Goal: Transaction & Acquisition: Purchase product/service

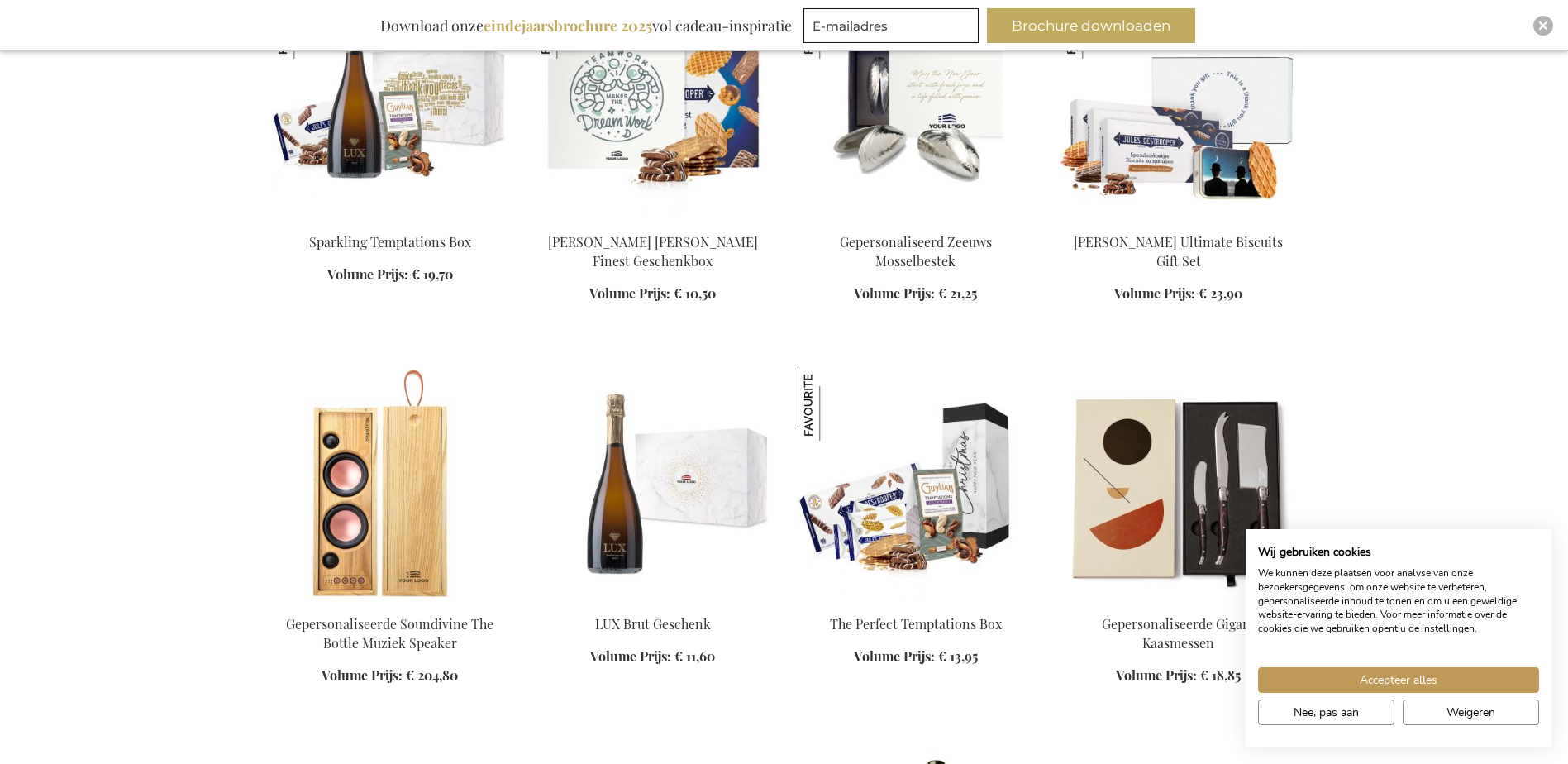
scroll to position [1239, 0]
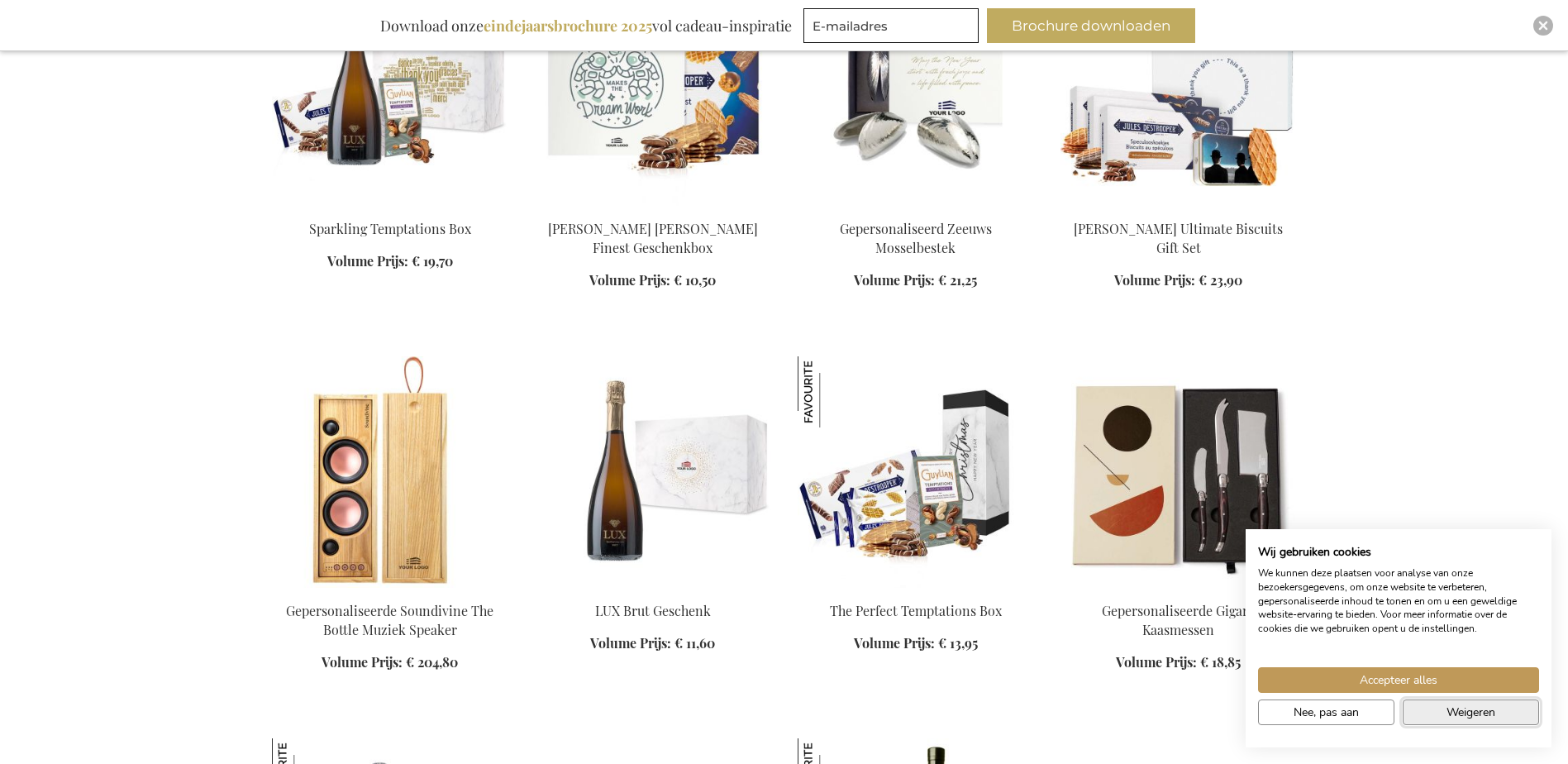
click at [1496, 708] on span "Weigeren" at bounding box center [1471, 712] width 49 height 17
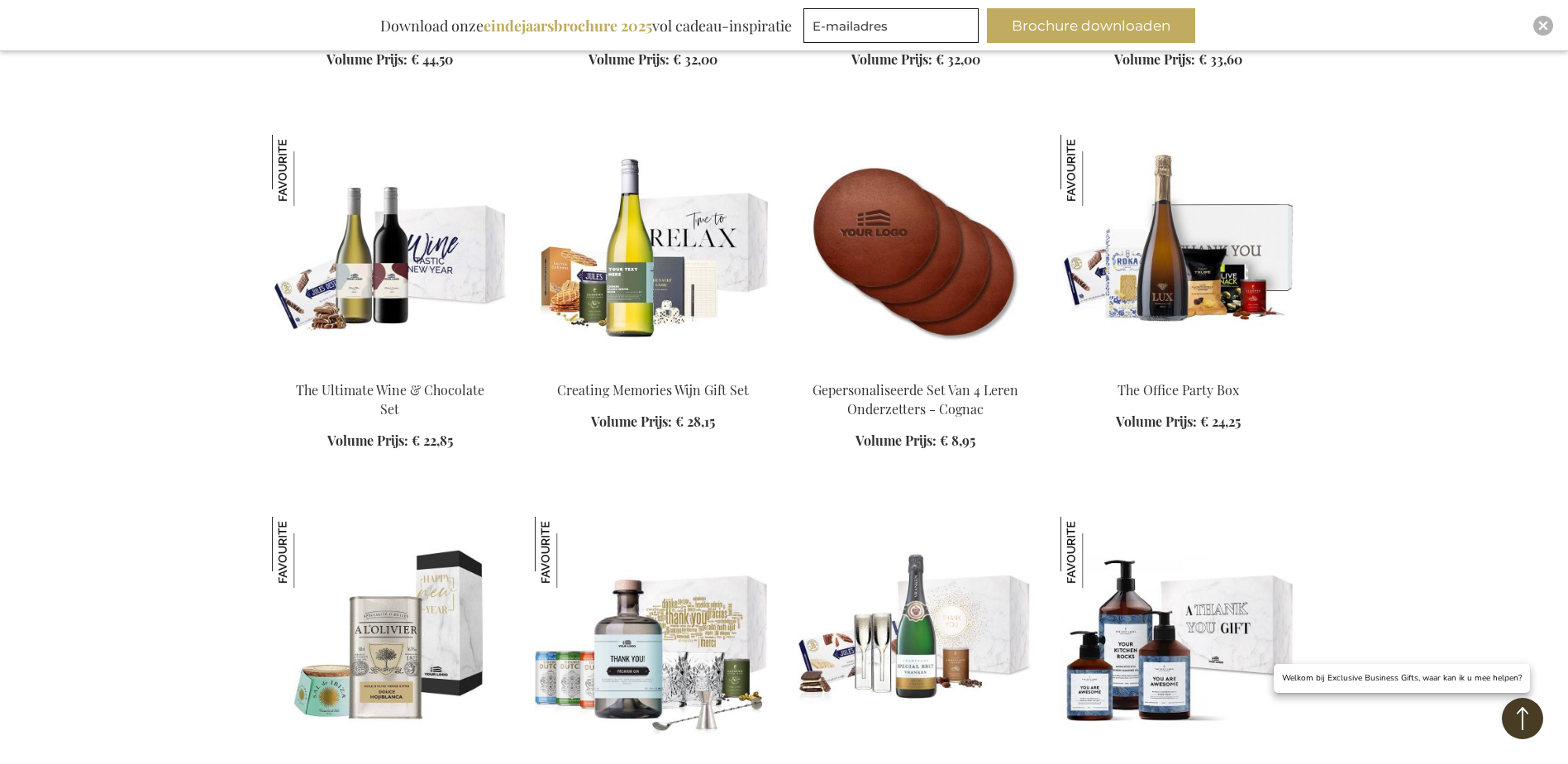
scroll to position [2232, 0]
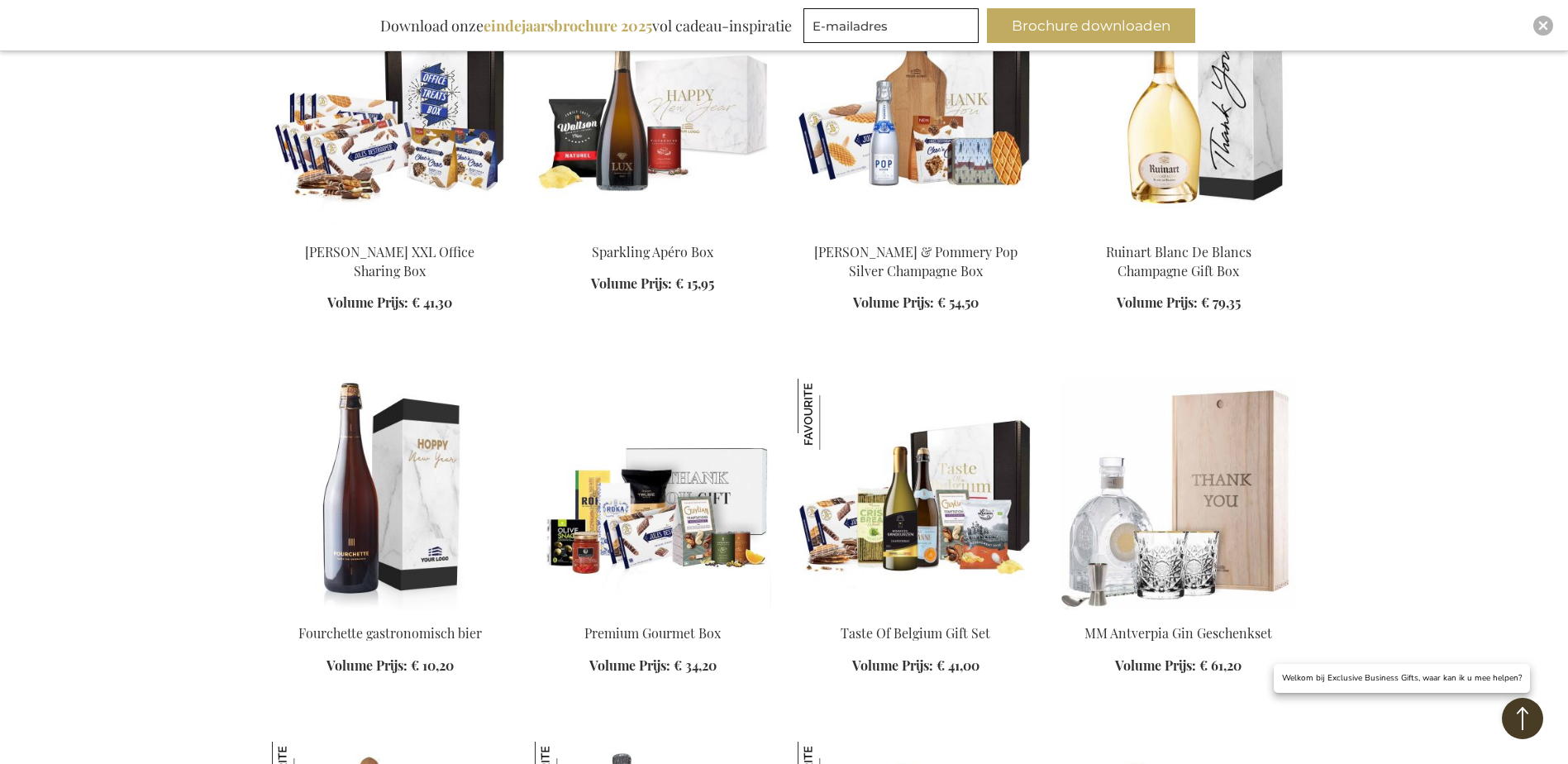
scroll to position [3140, 0]
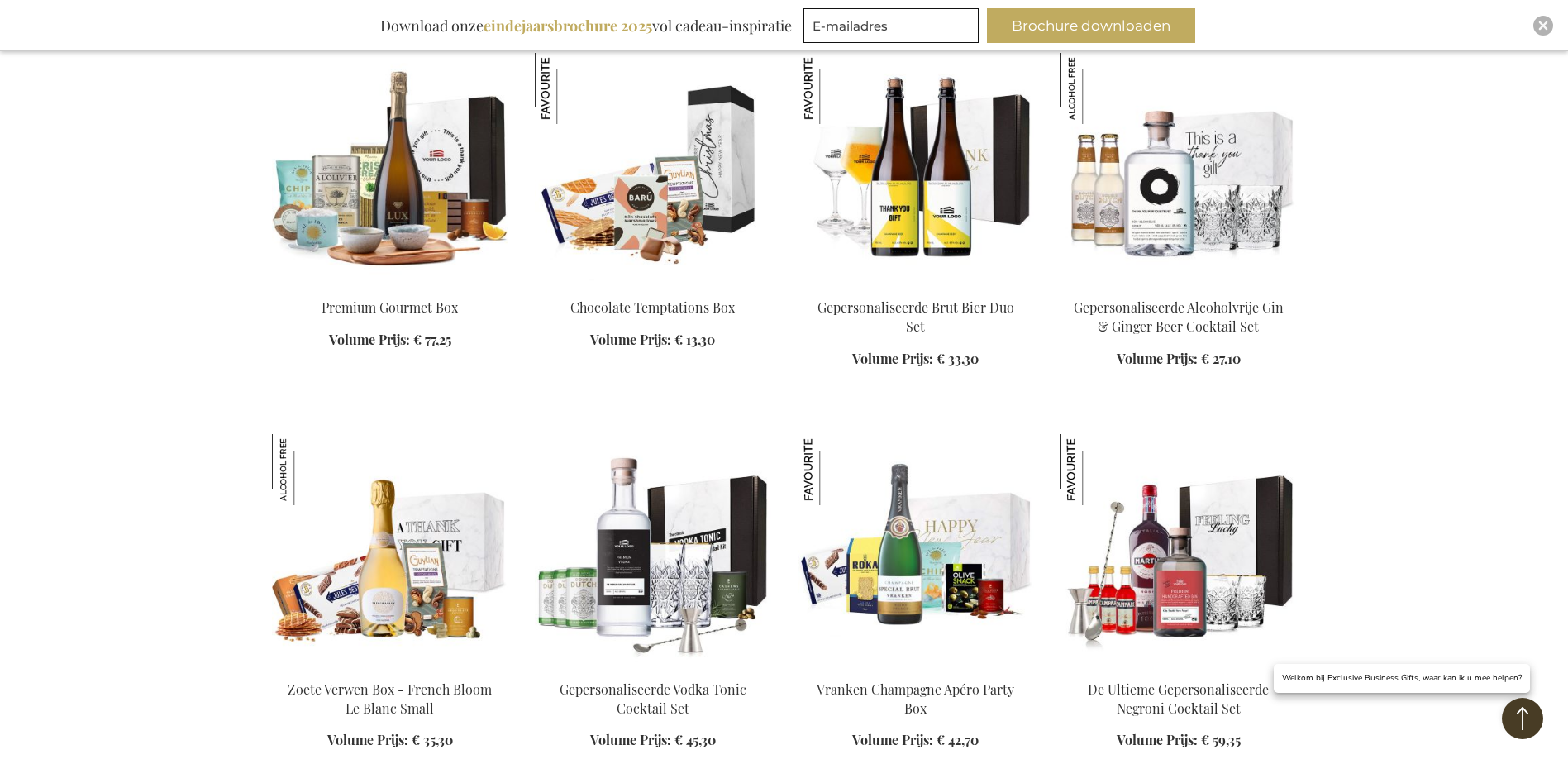
scroll to position [4462, 0]
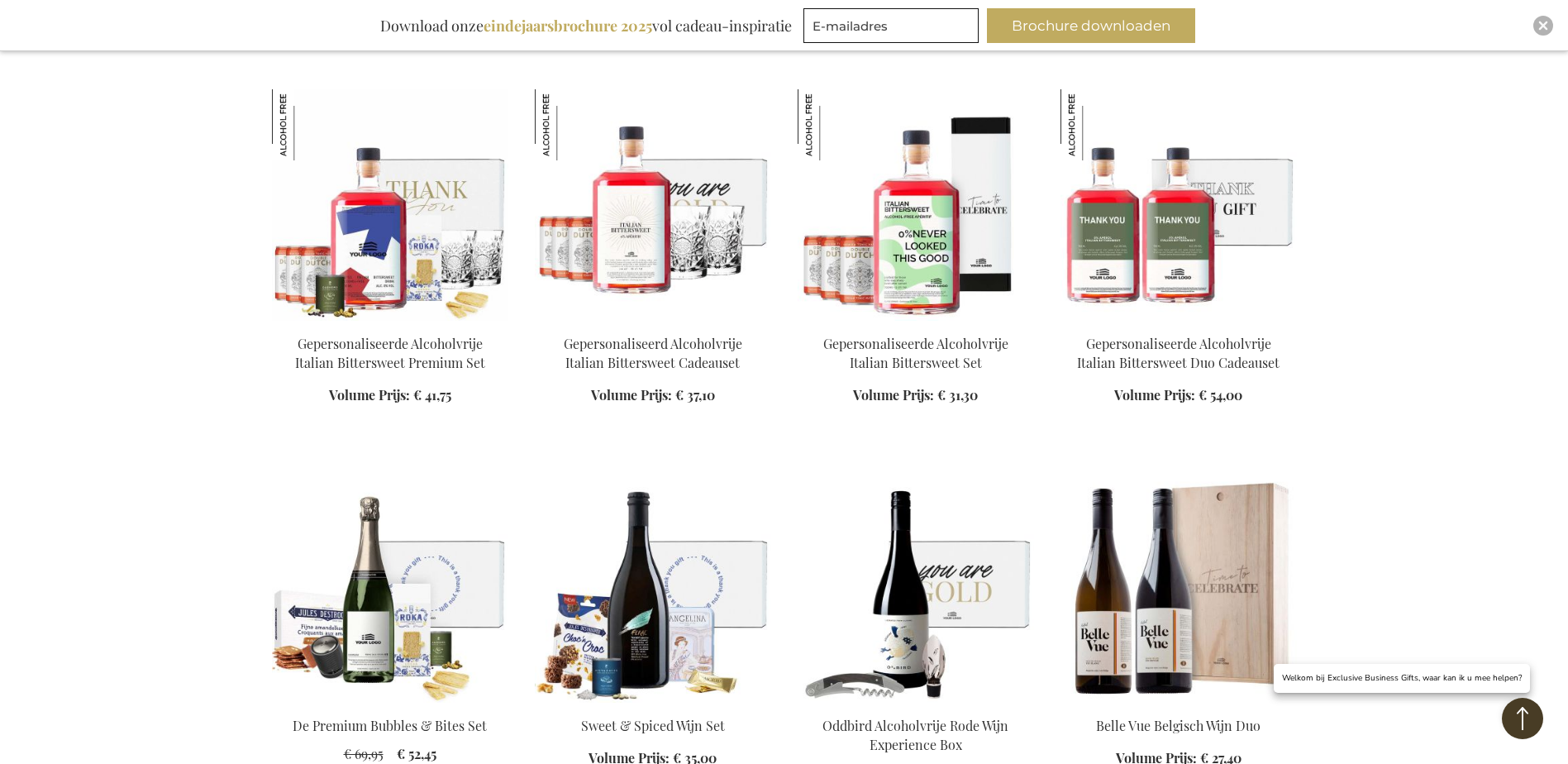
scroll to position [5785, 0]
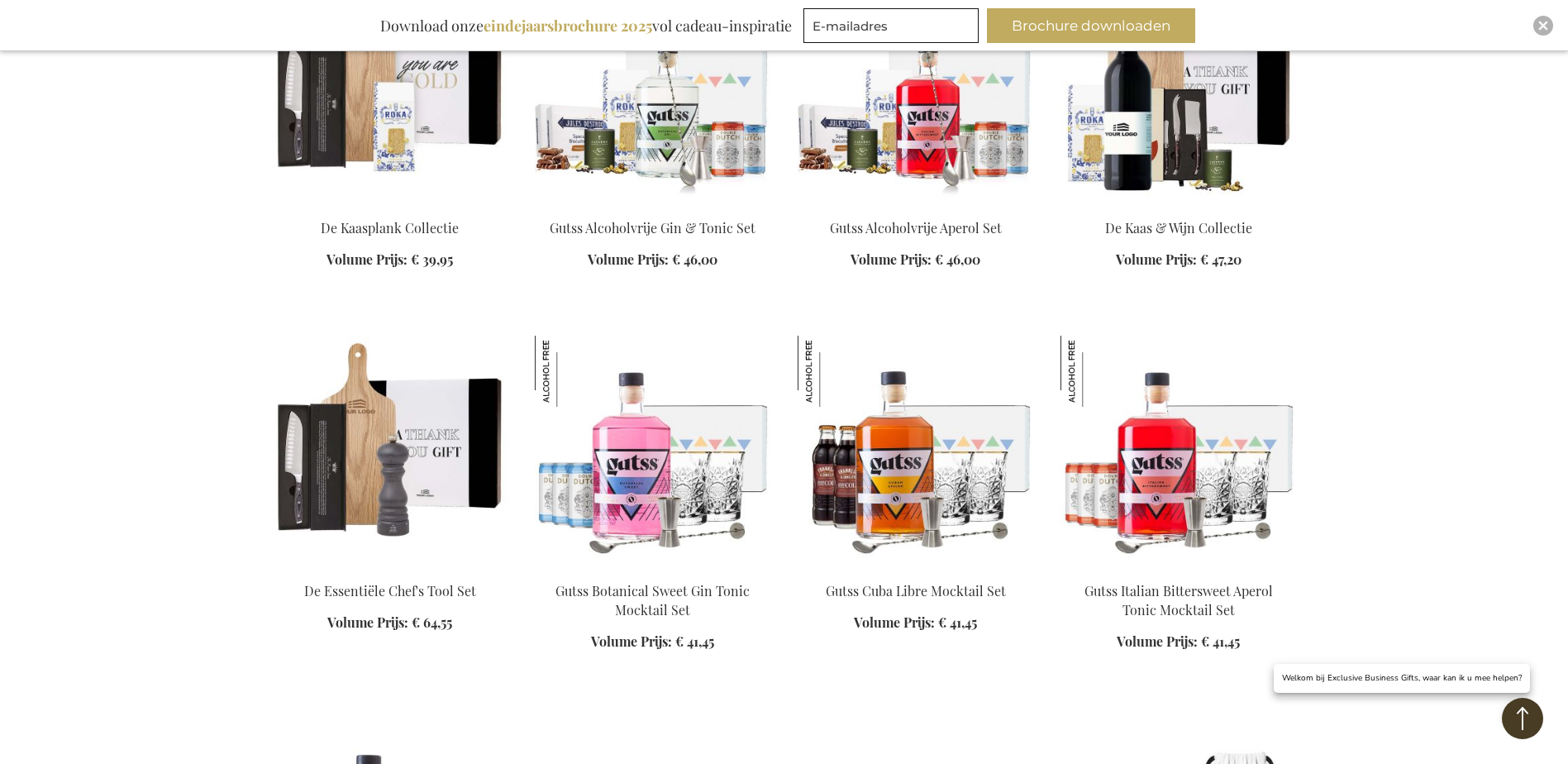
scroll to position [7024, 0]
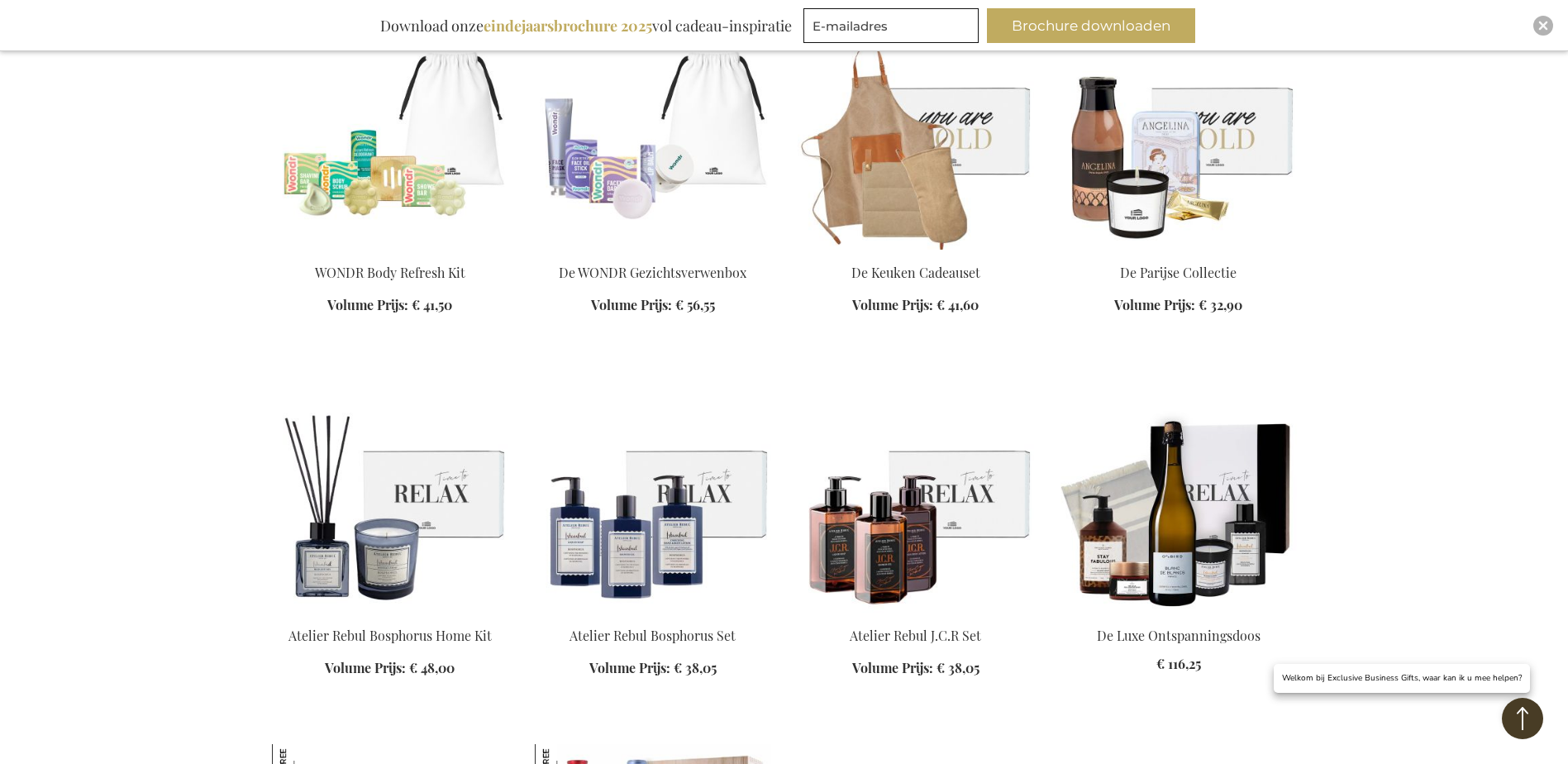
scroll to position [8098, 0]
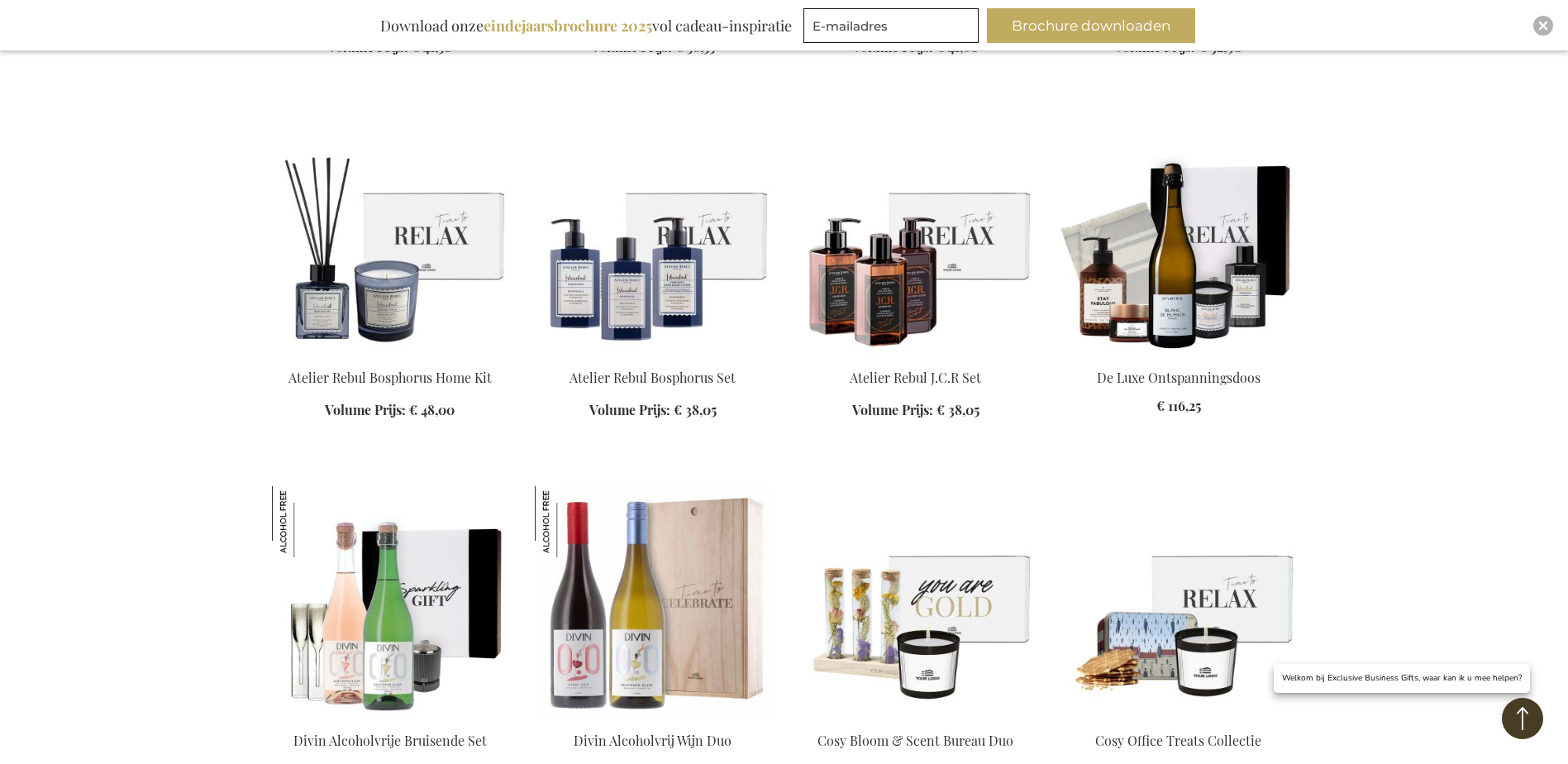
scroll to position [8346, 0]
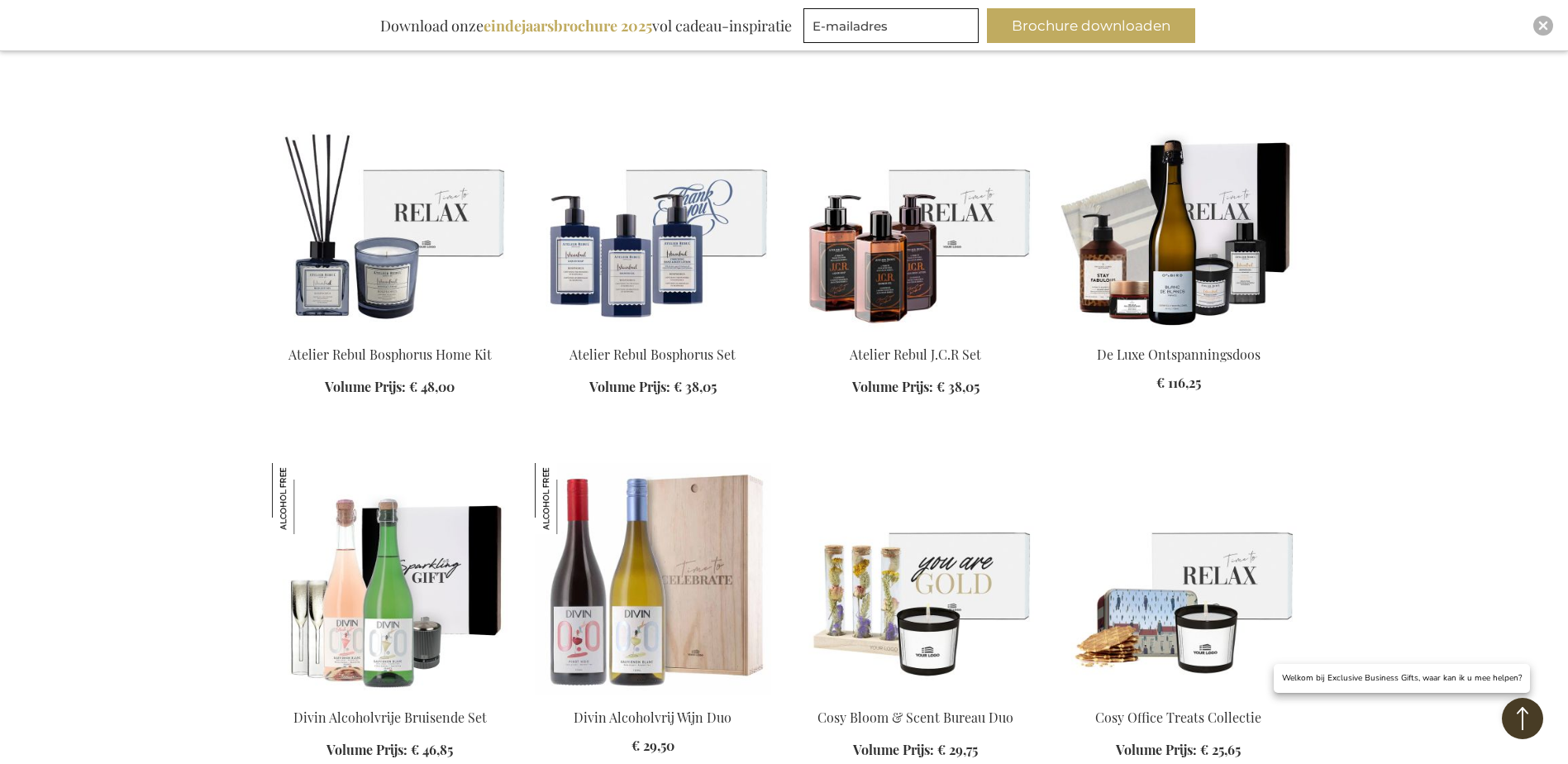
click at [705, 261] on img at bounding box center [653, 215] width 236 height 232
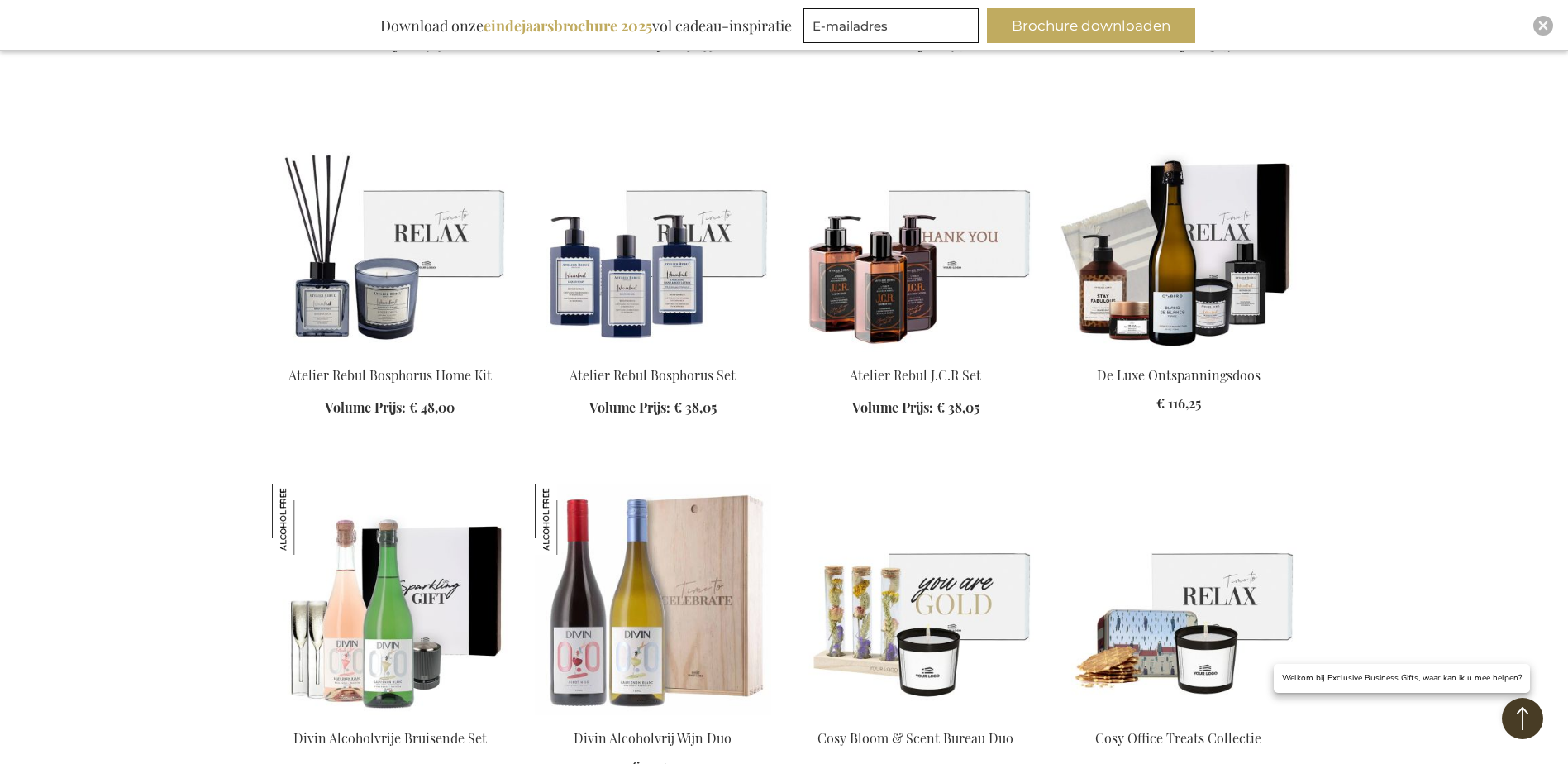
click at [936, 264] on img at bounding box center [916, 236] width 236 height 232
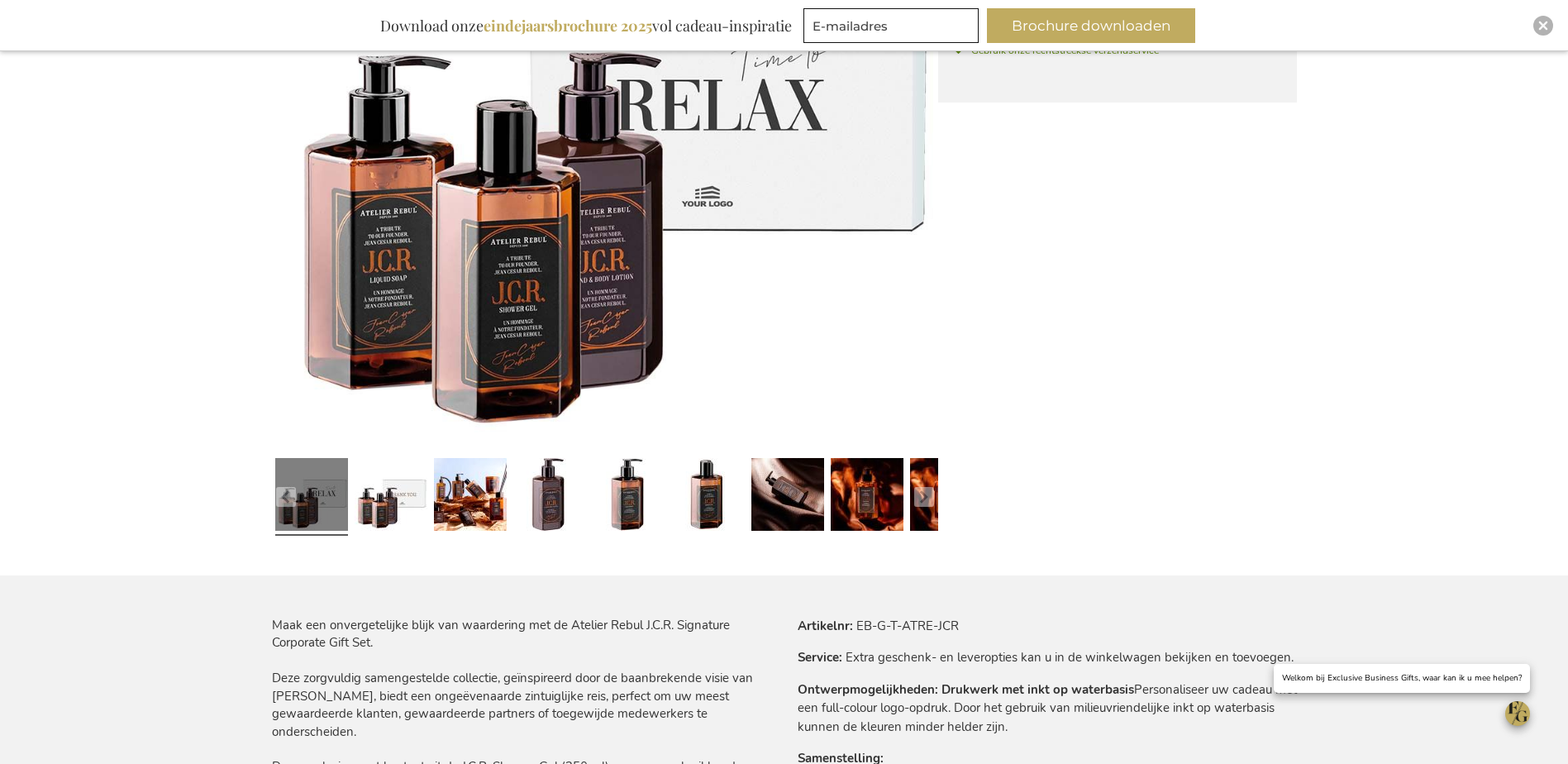
scroll to position [496, 0]
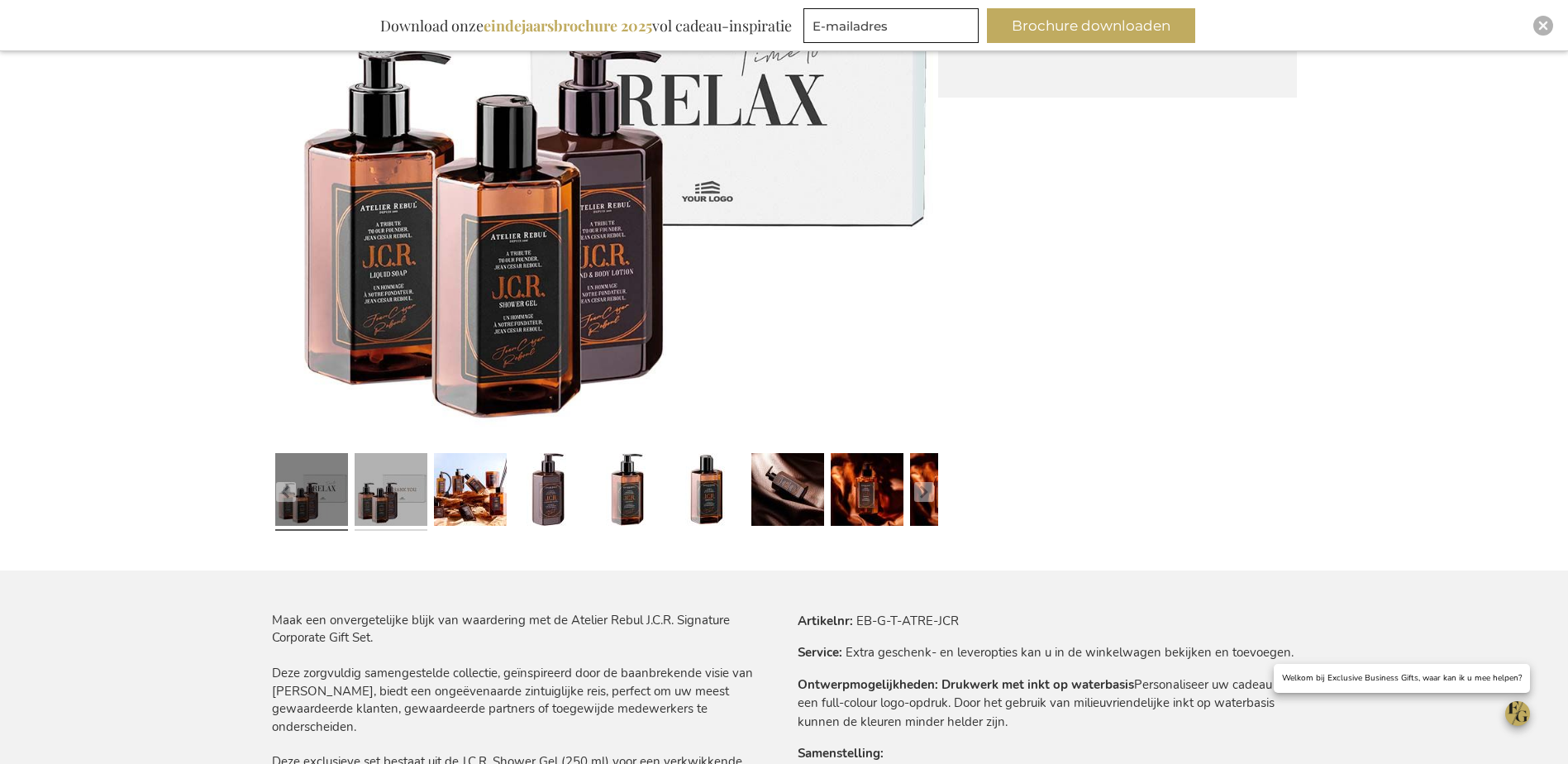
click at [398, 497] on link at bounding box center [390, 491] width 72 height 91
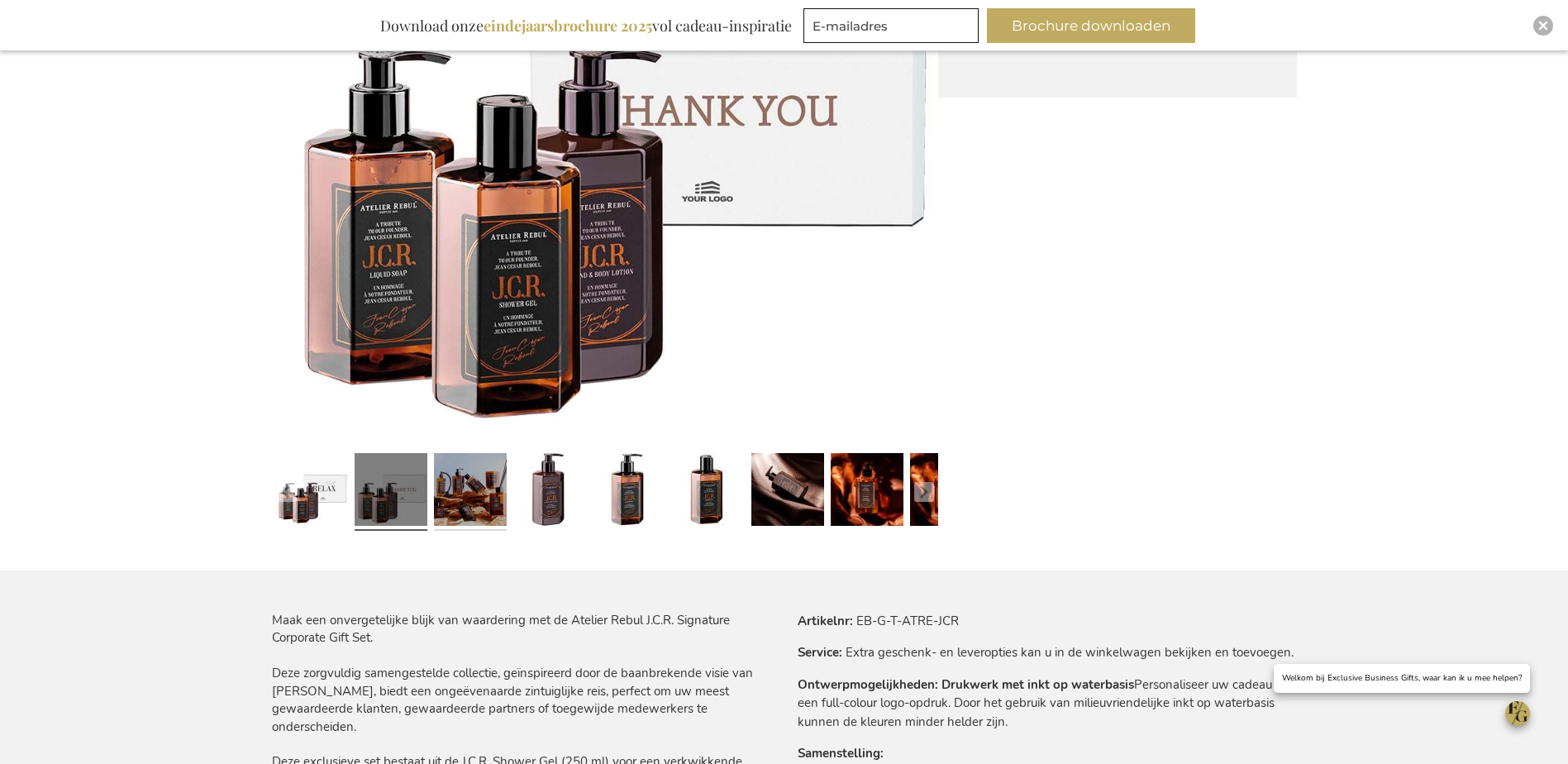
click at [488, 494] on link at bounding box center [470, 491] width 72 height 91
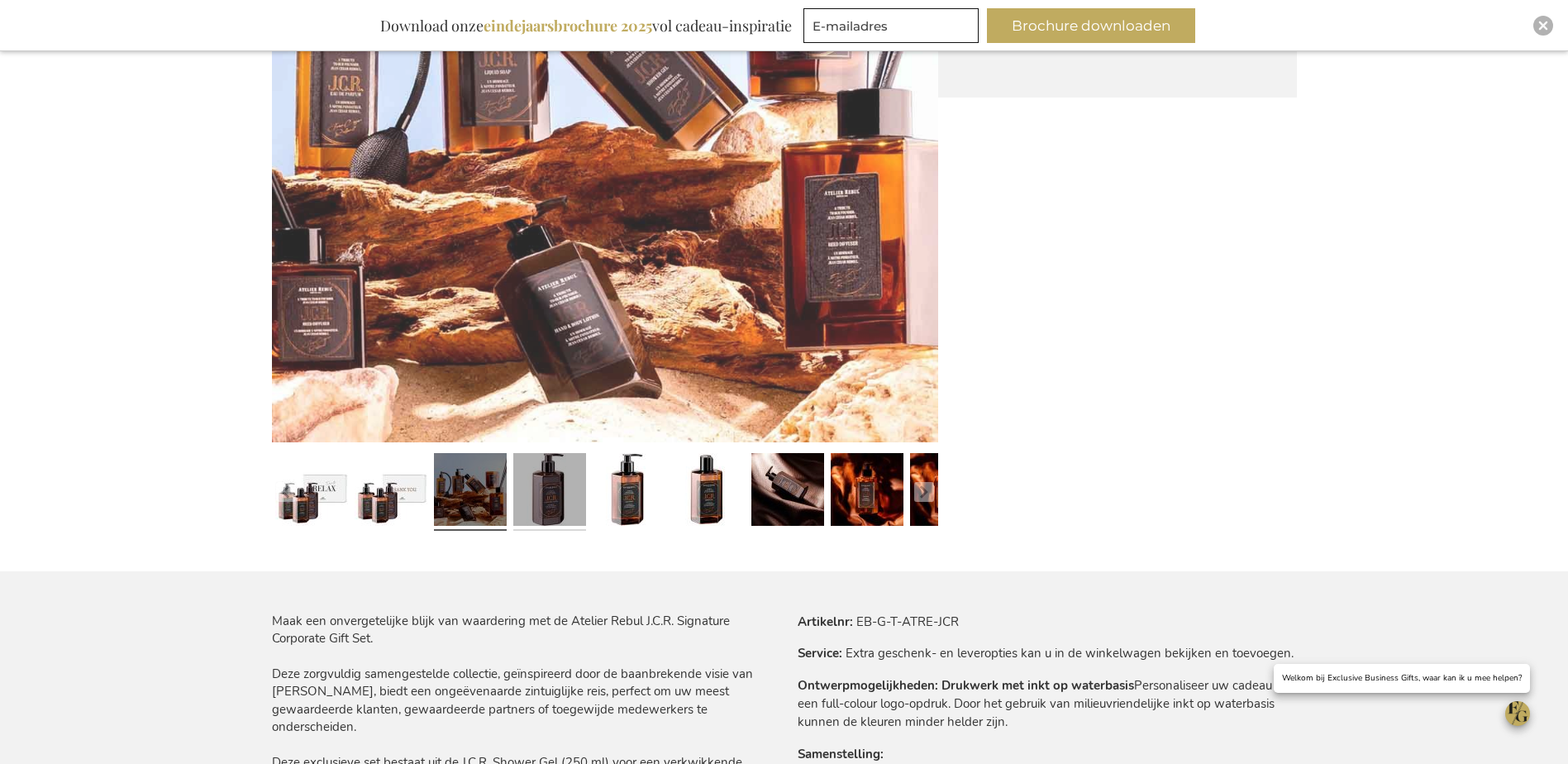
scroll to position [497, 0]
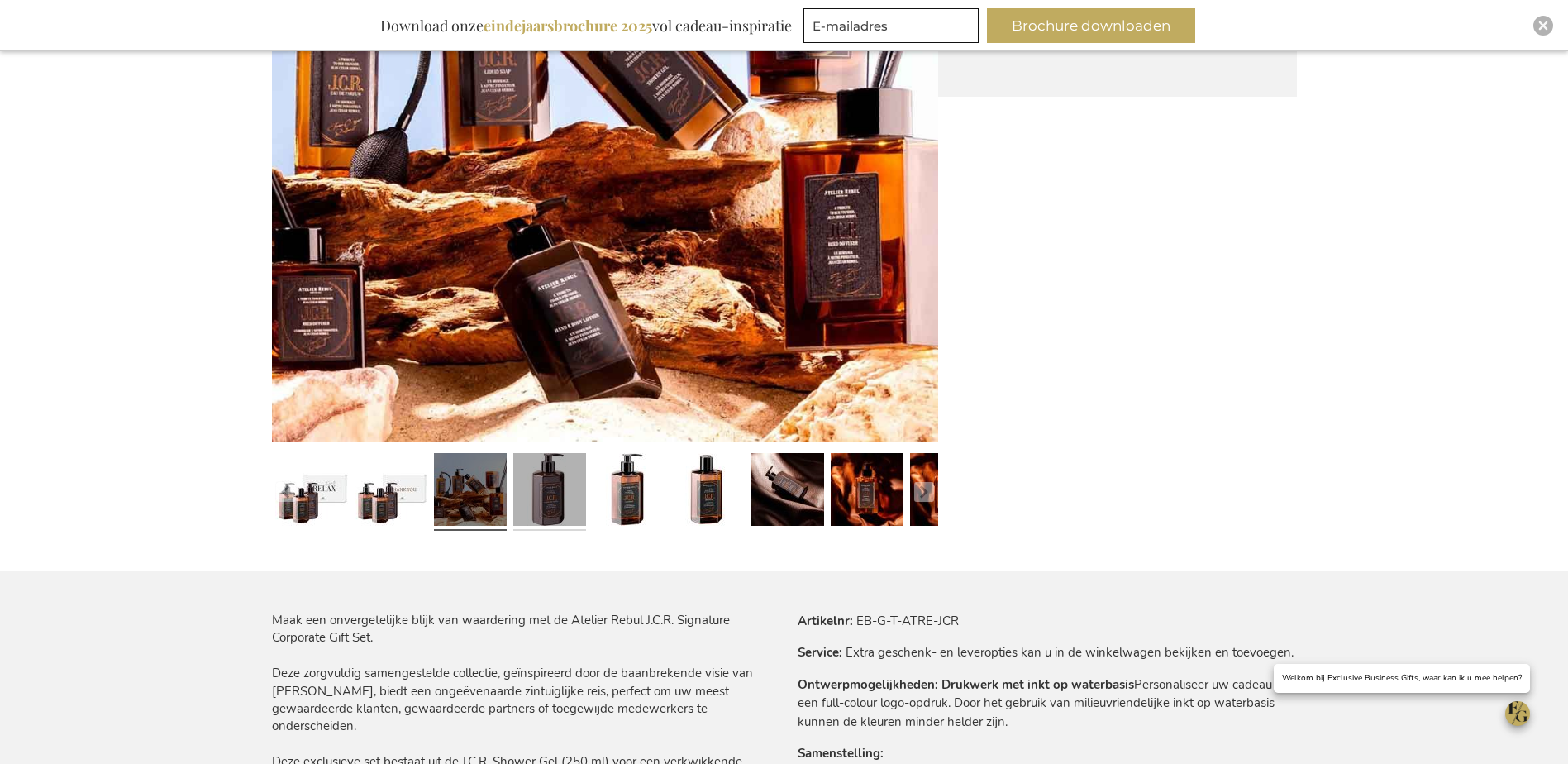
click at [571, 485] on link at bounding box center [549, 491] width 72 height 91
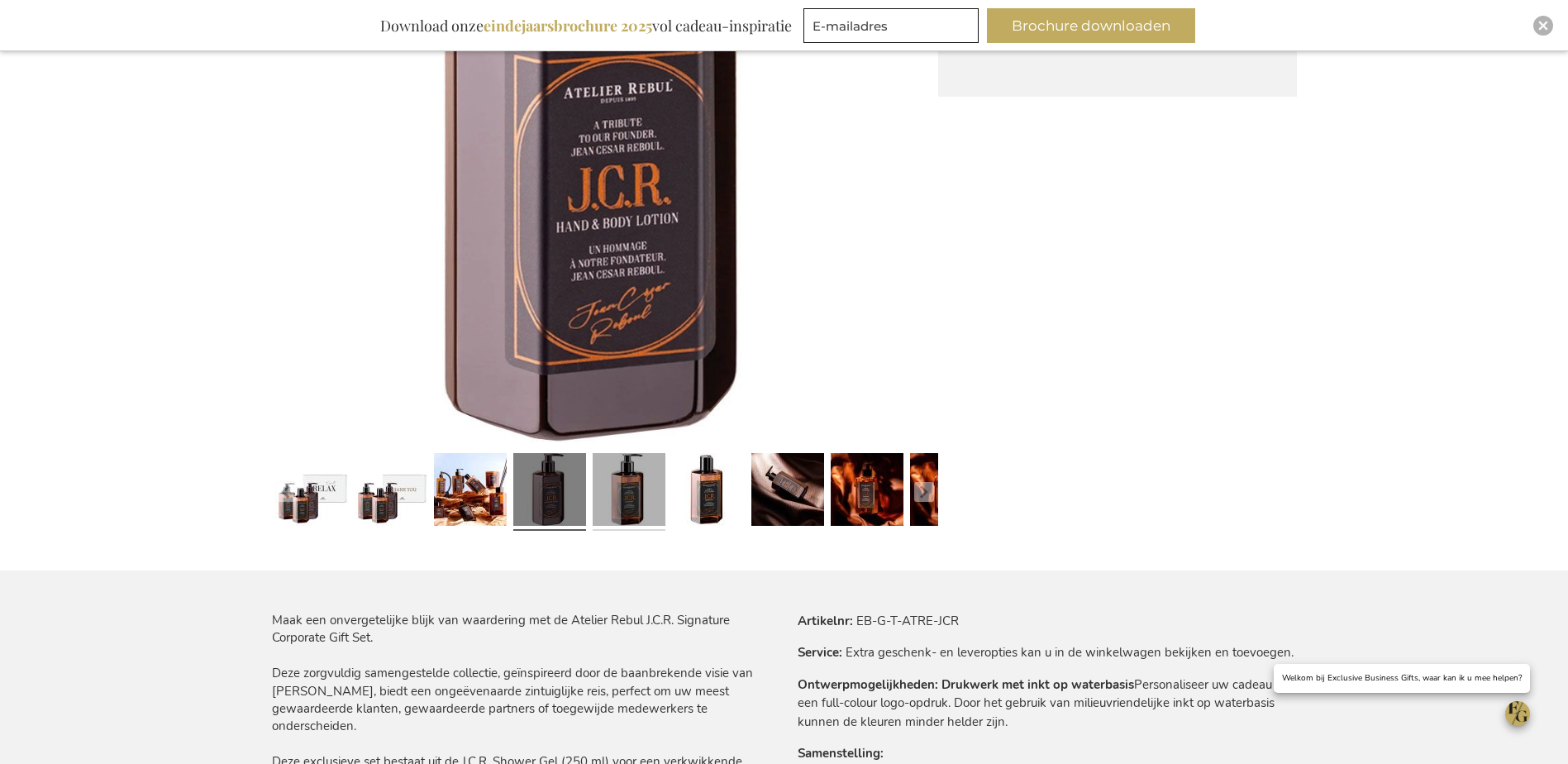
click at [632, 491] on link at bounding box center [629, 491] width 72 height 91
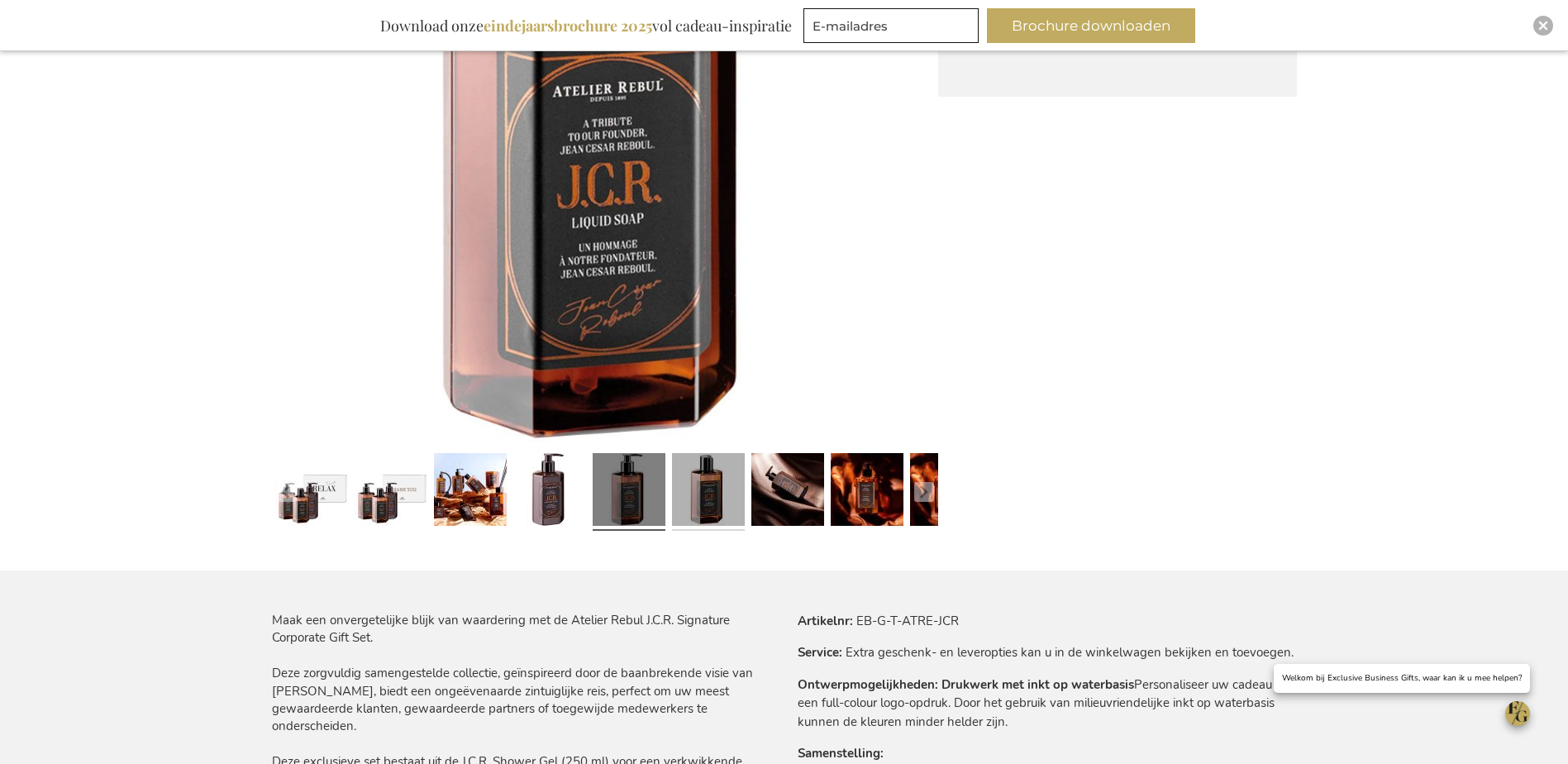
click at [711, 495] on link at bounding box center [707, 491] width 72 height 91
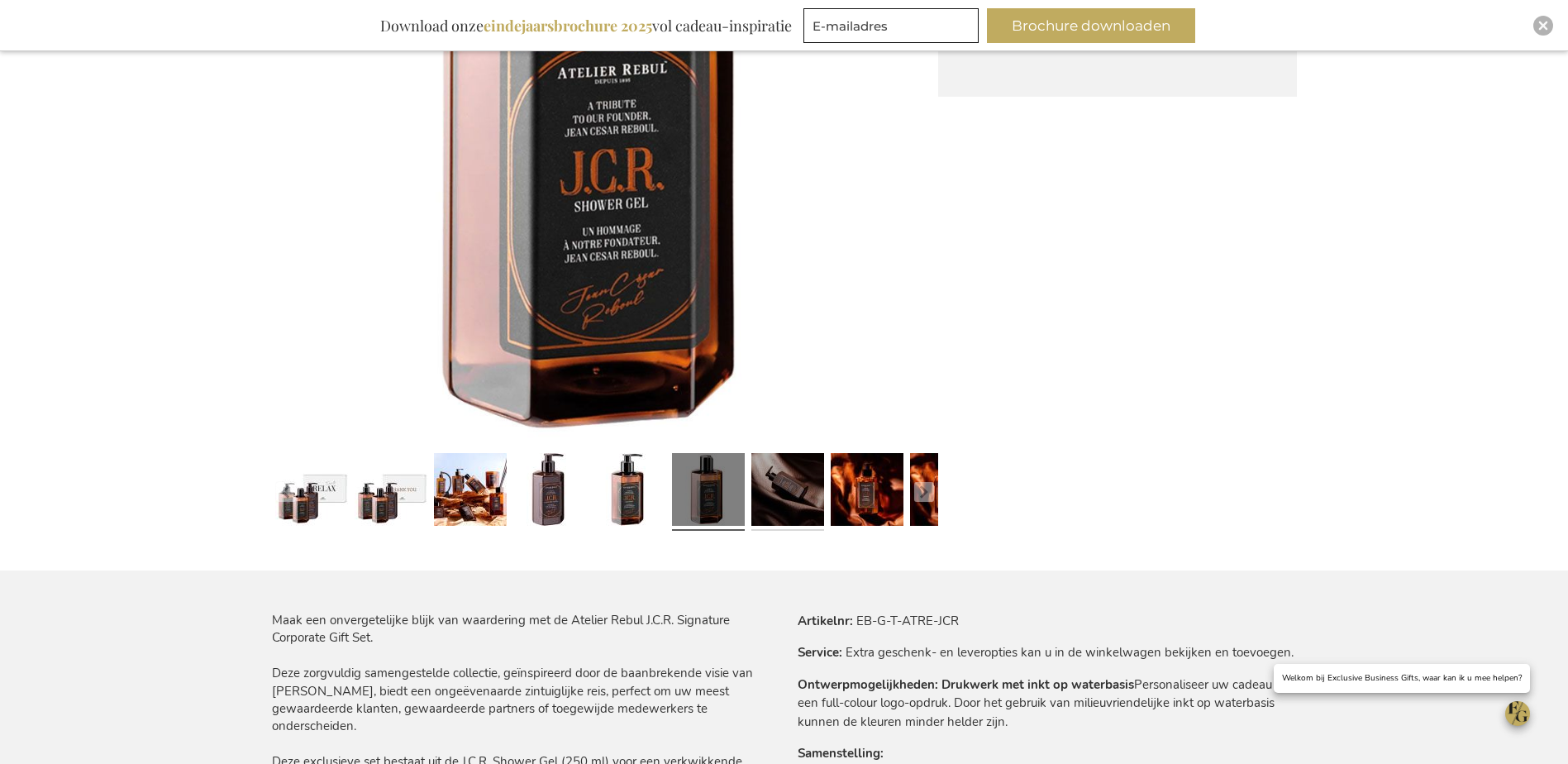
click at [764, 496] on link at bounding box center [787, 491] width 72 height 91
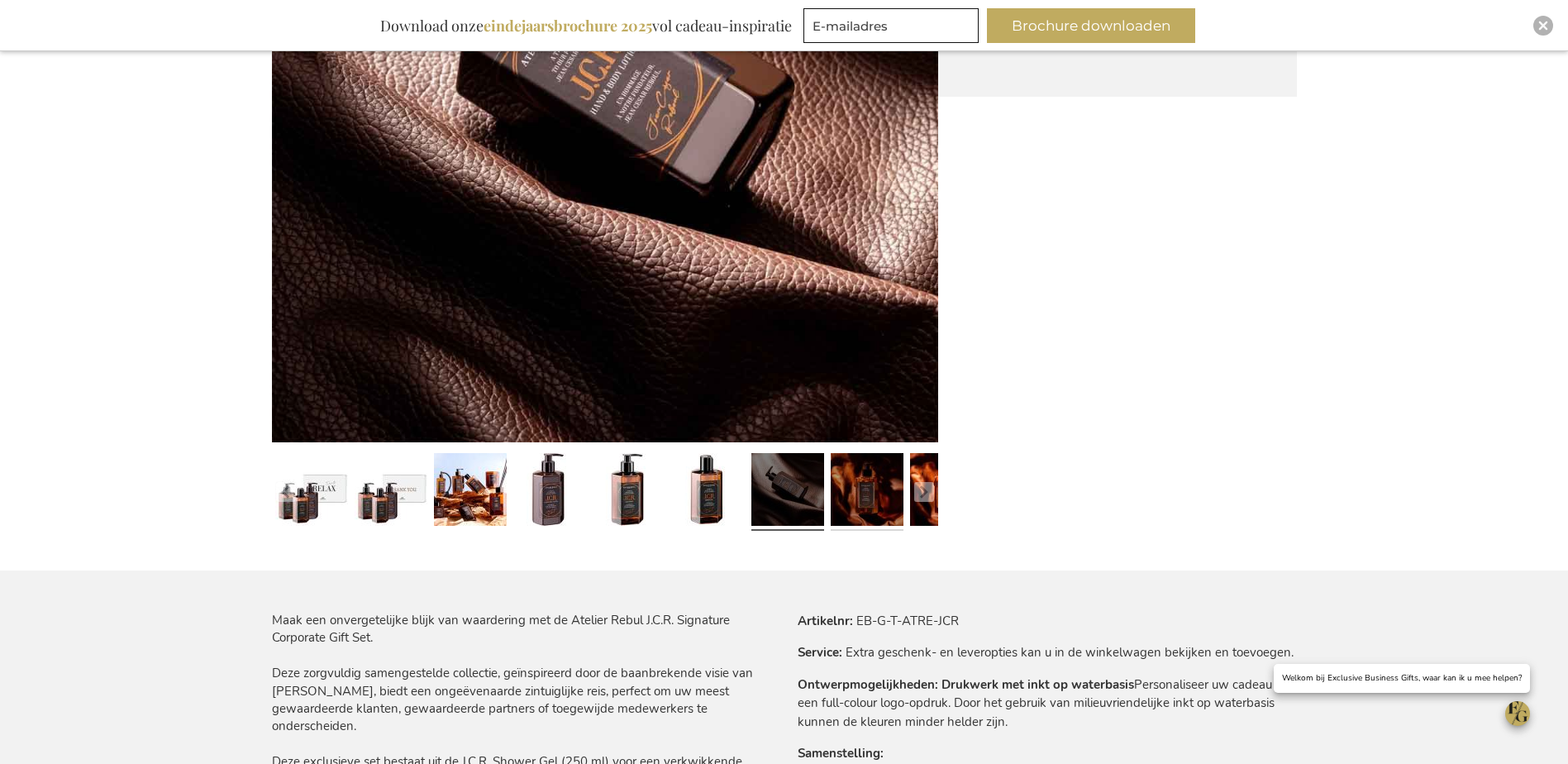
click at [855, 496] on link at bounding box center [867, 491] width 72 height 91
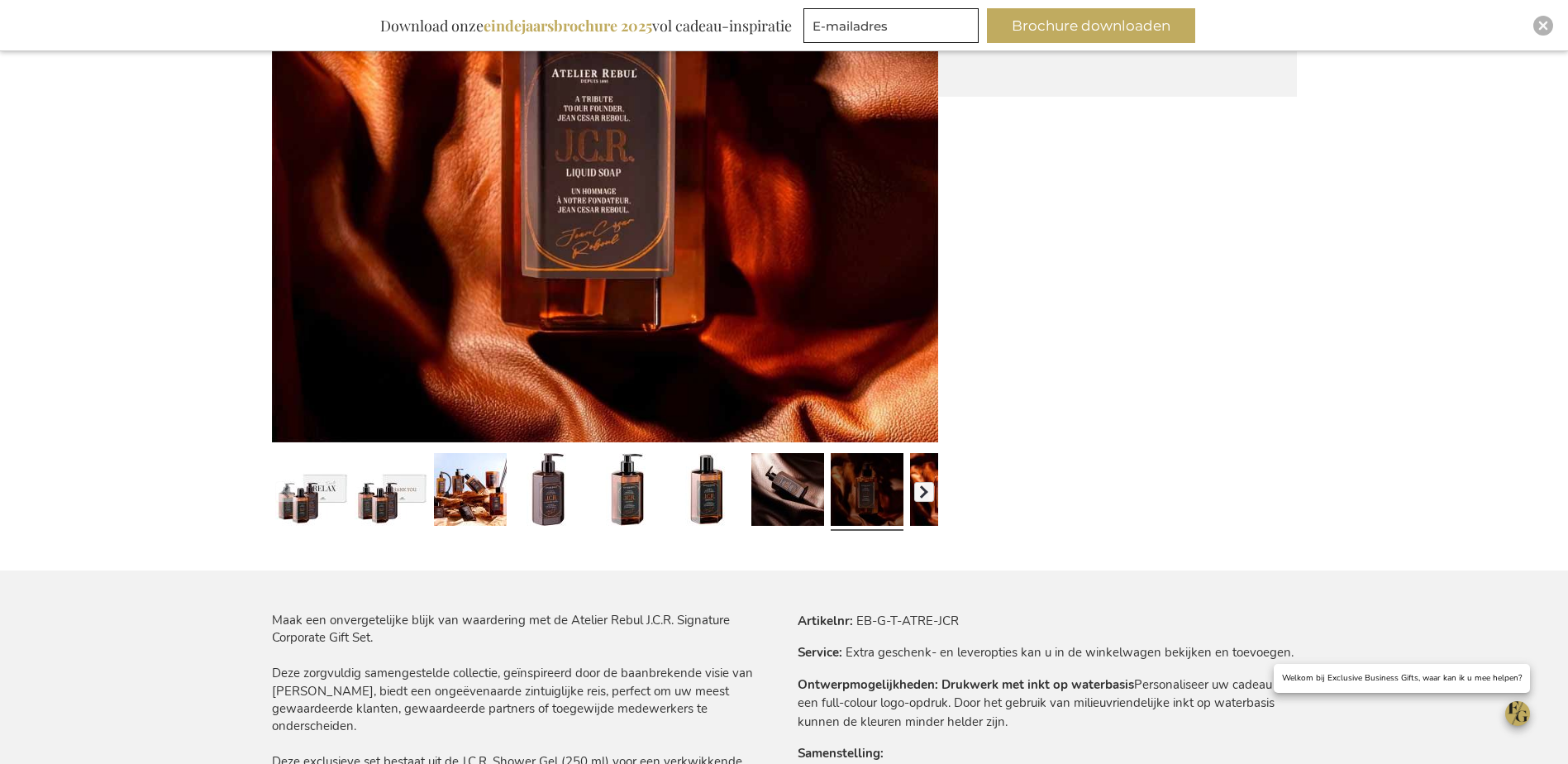
click at [924, 491] on button "button" at bounding box center [925, 492] width 20 height 20
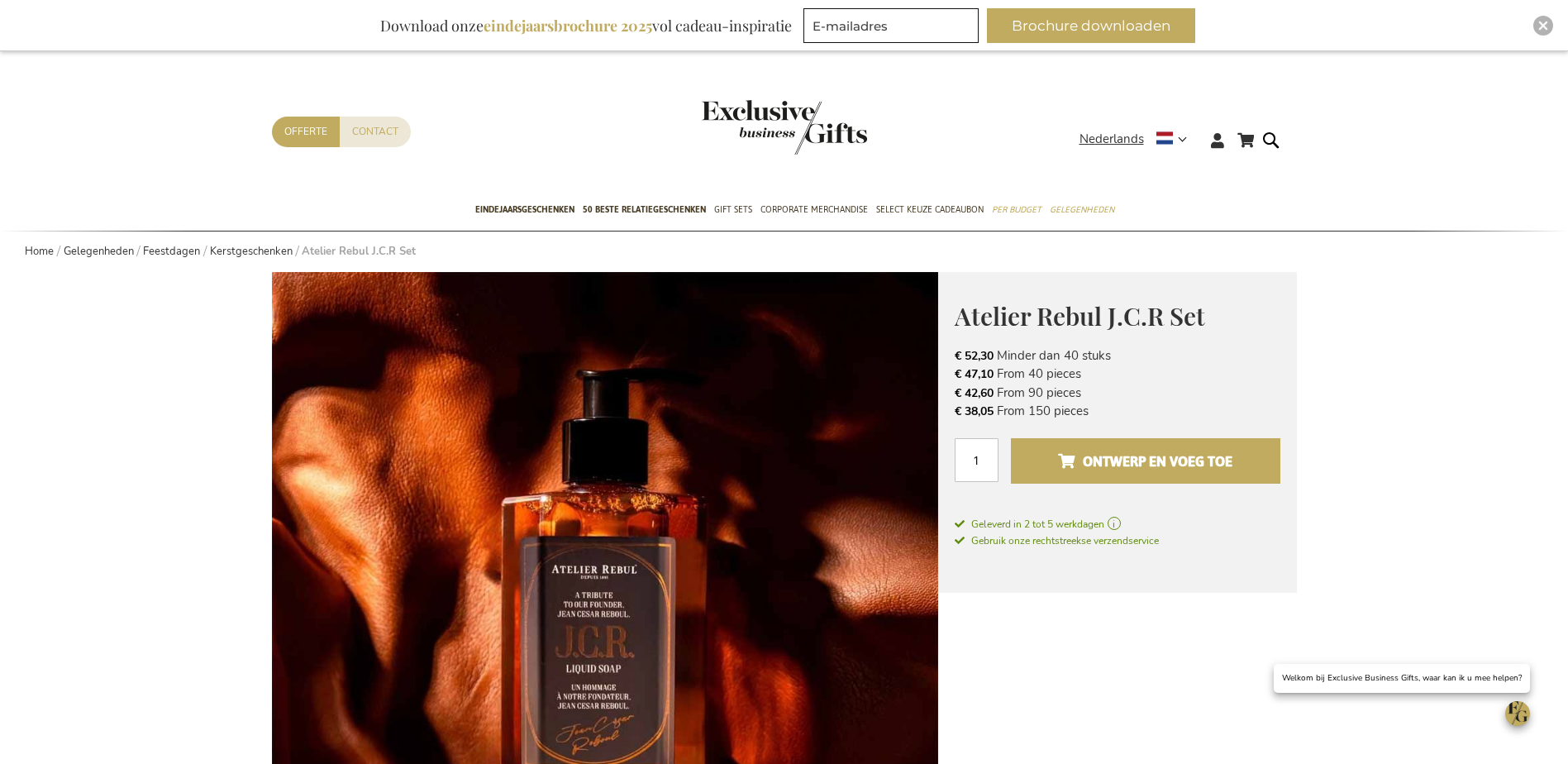
scroll to position [0, 0]
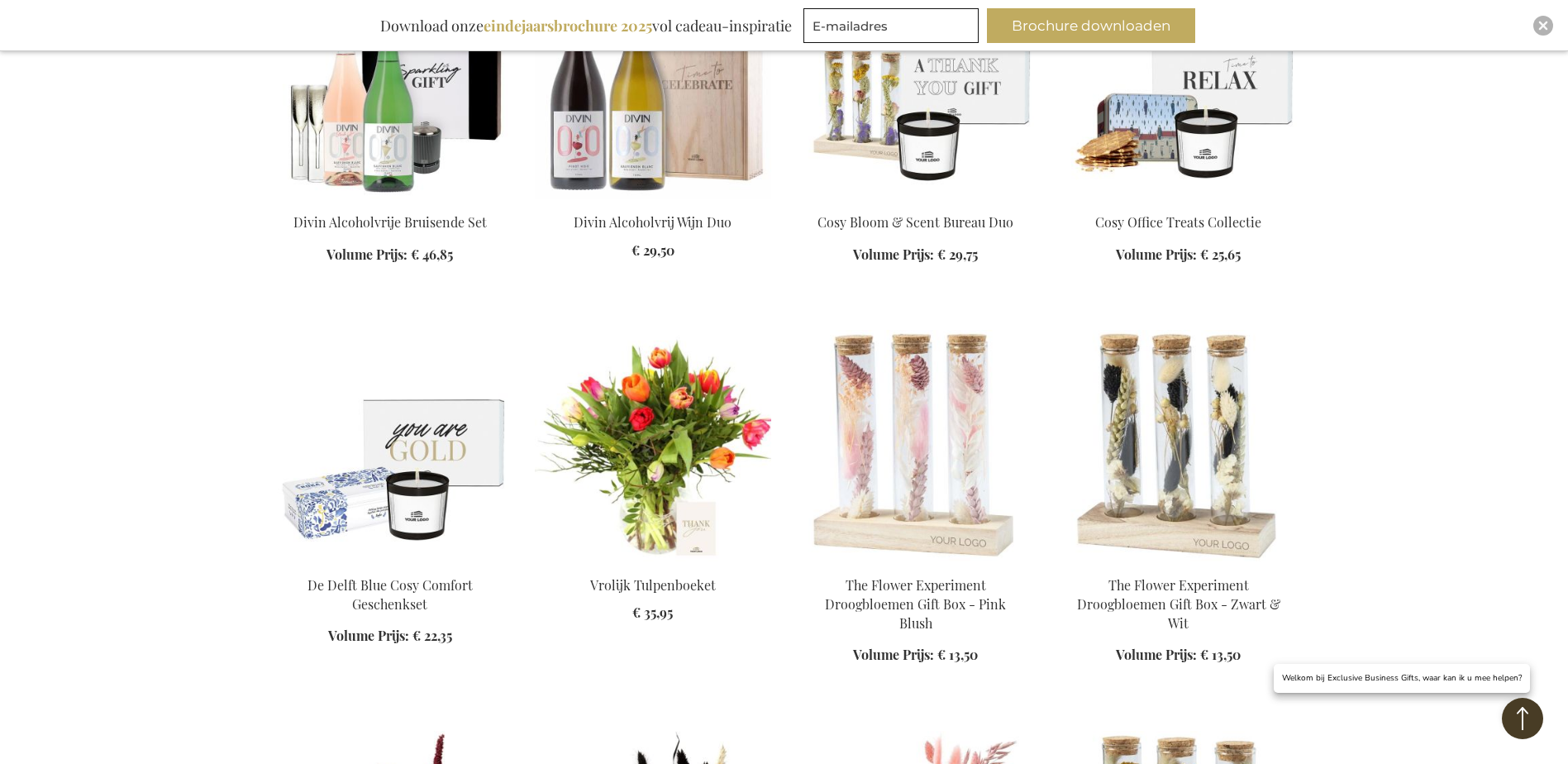
scroll to position [2156, 0]
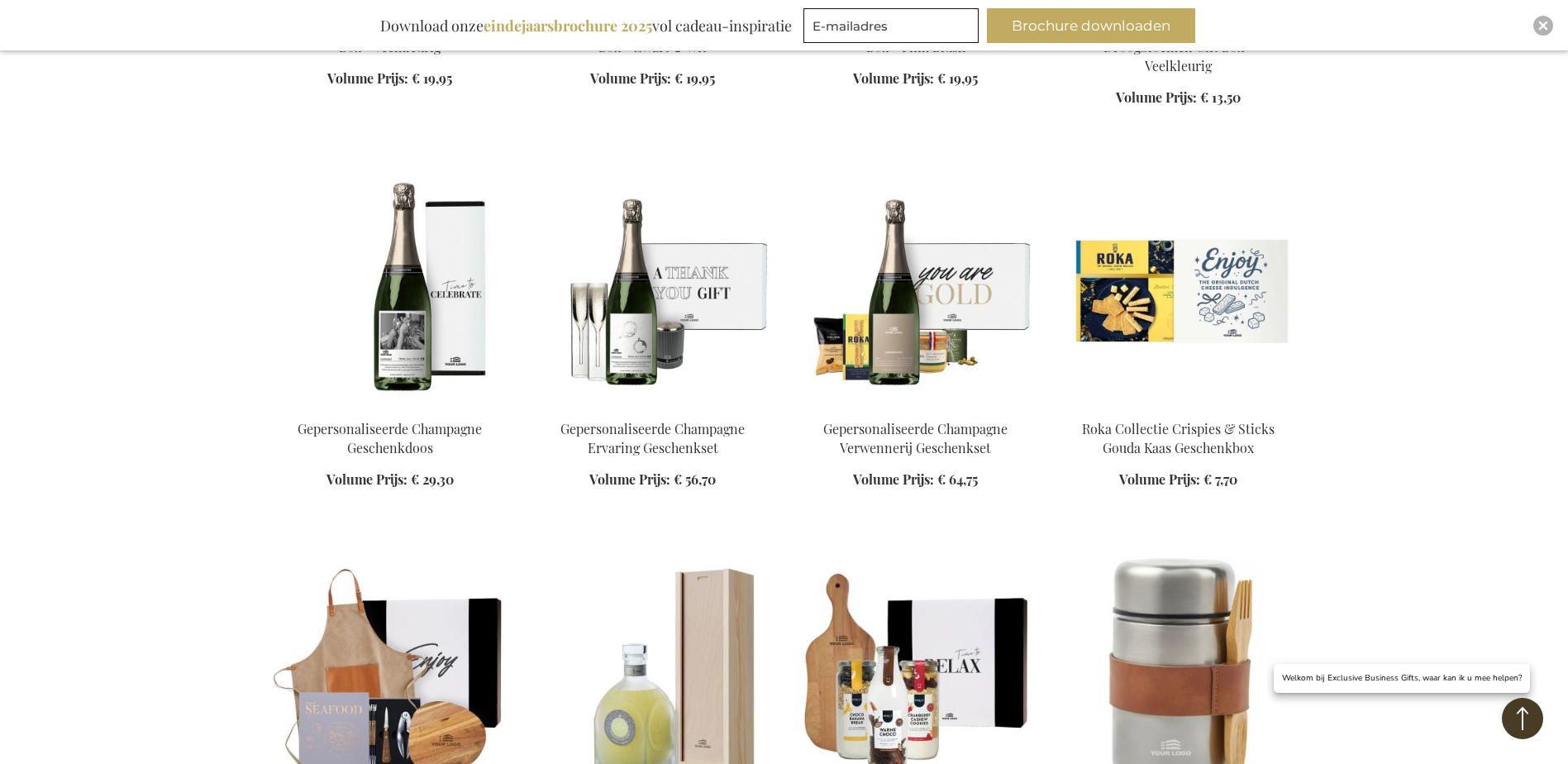
scroll to position [3064, 0]
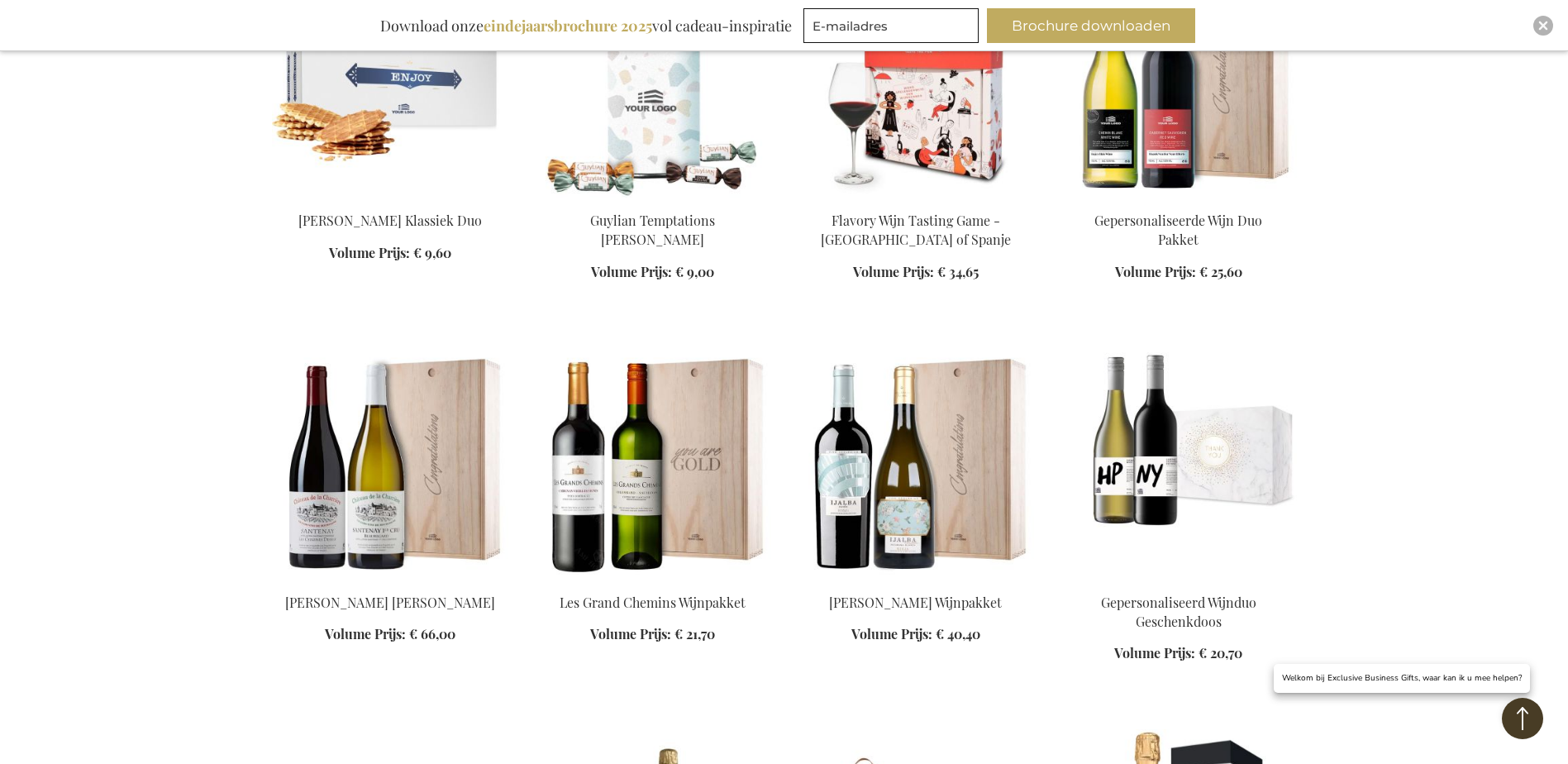
scroll to position [4469, 0]
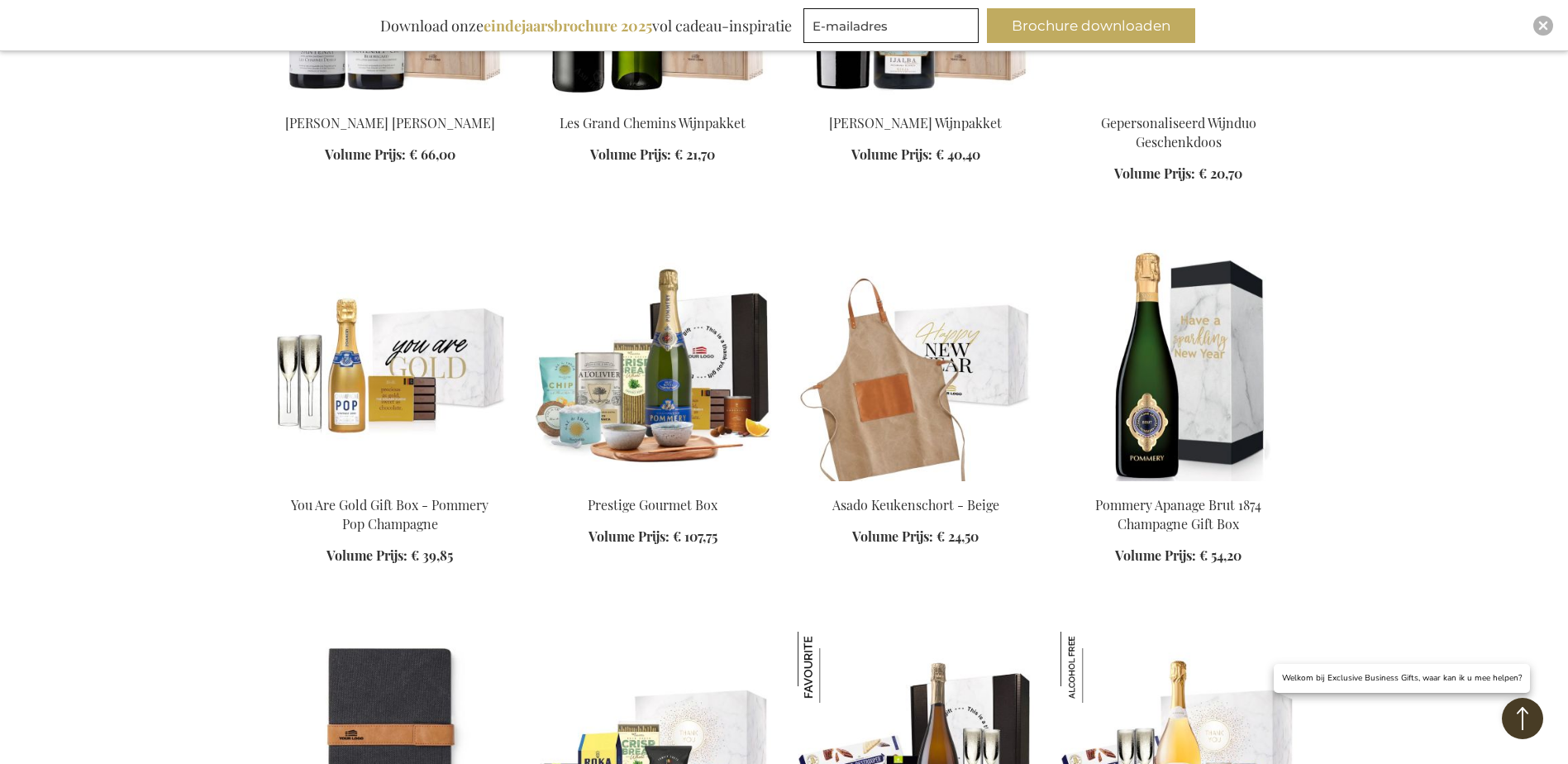
scroll to position [5130, 0]
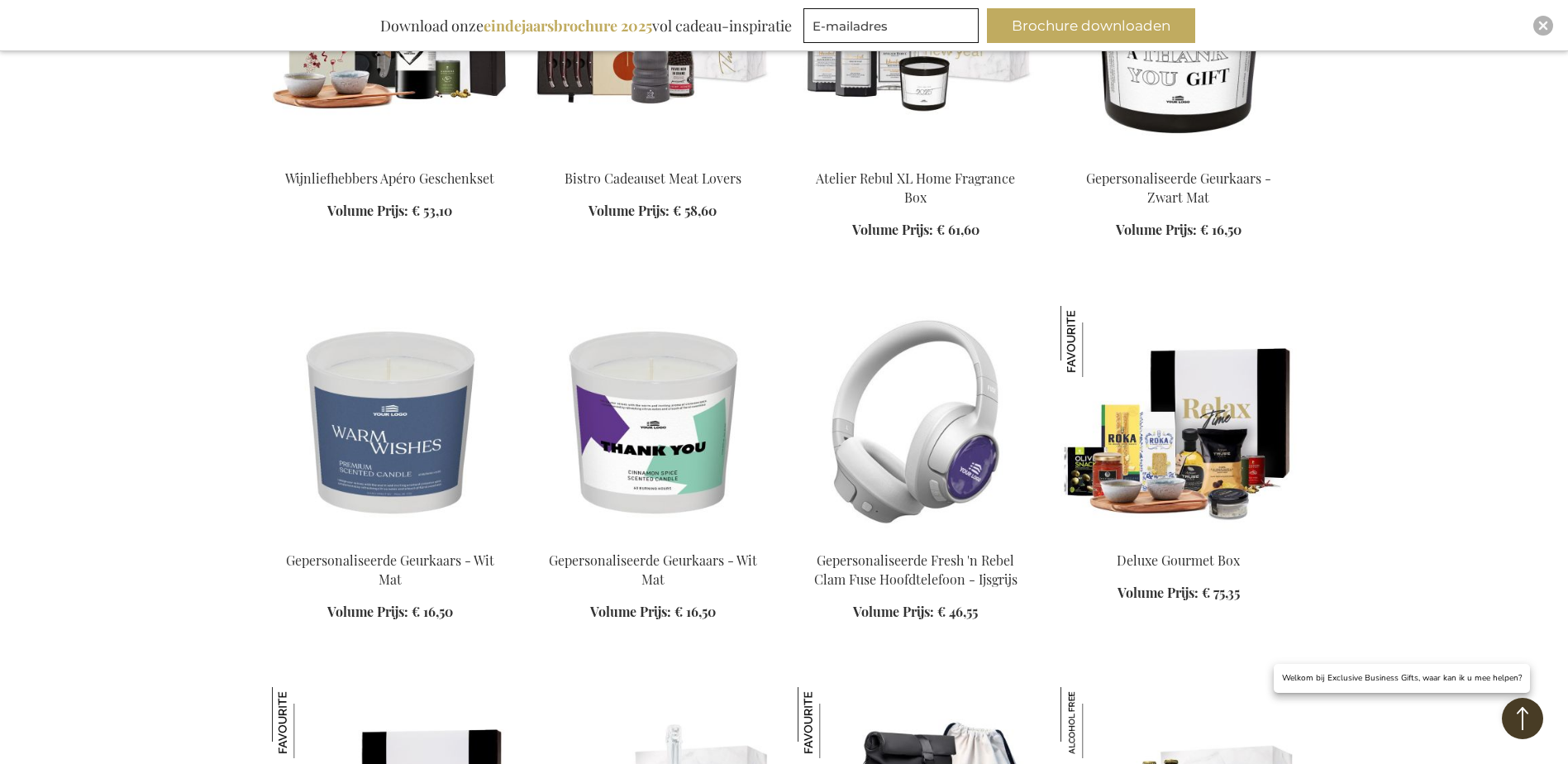
scroll to position [6452, 0]
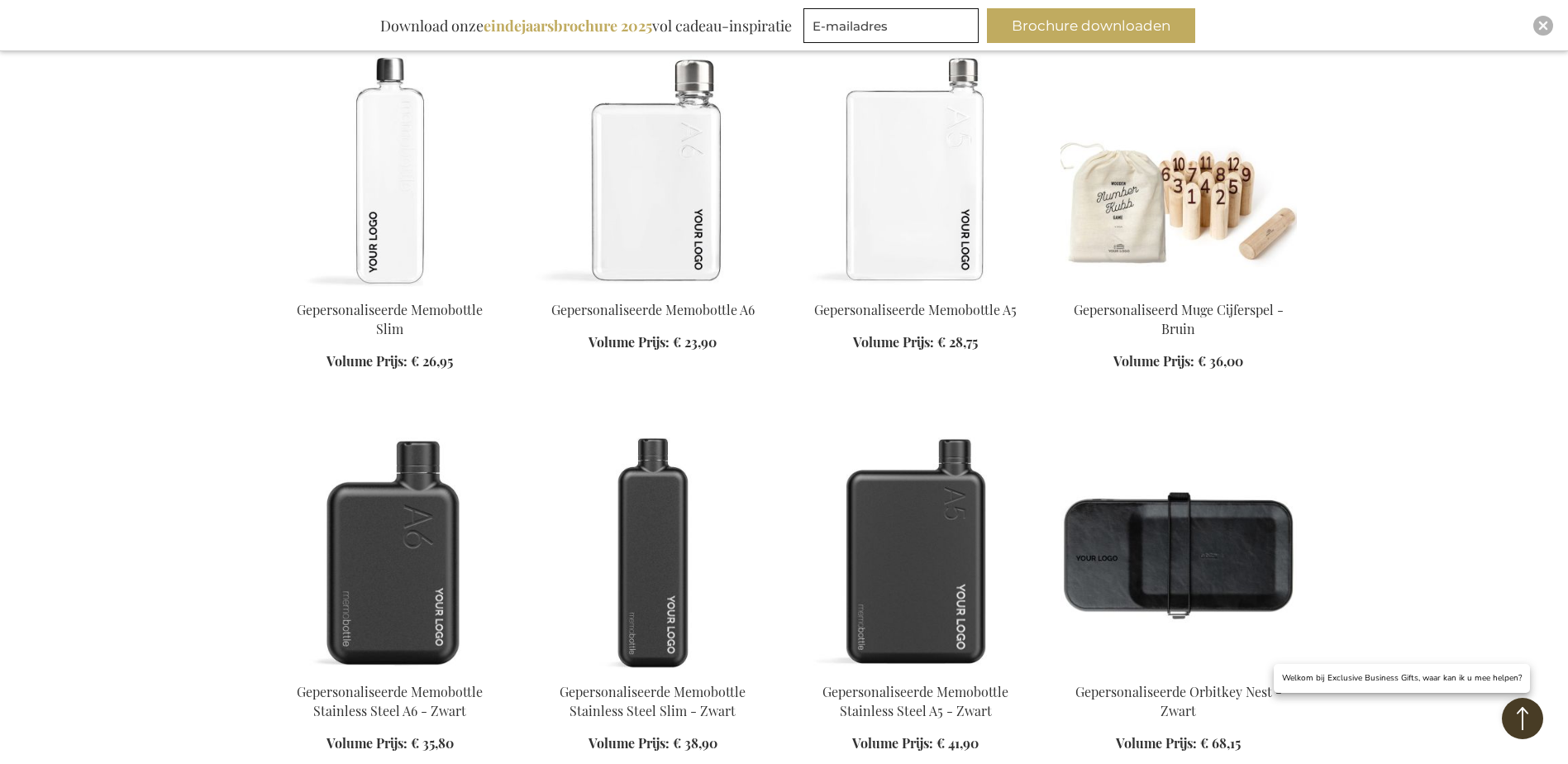
scroll to position [8188, 0]
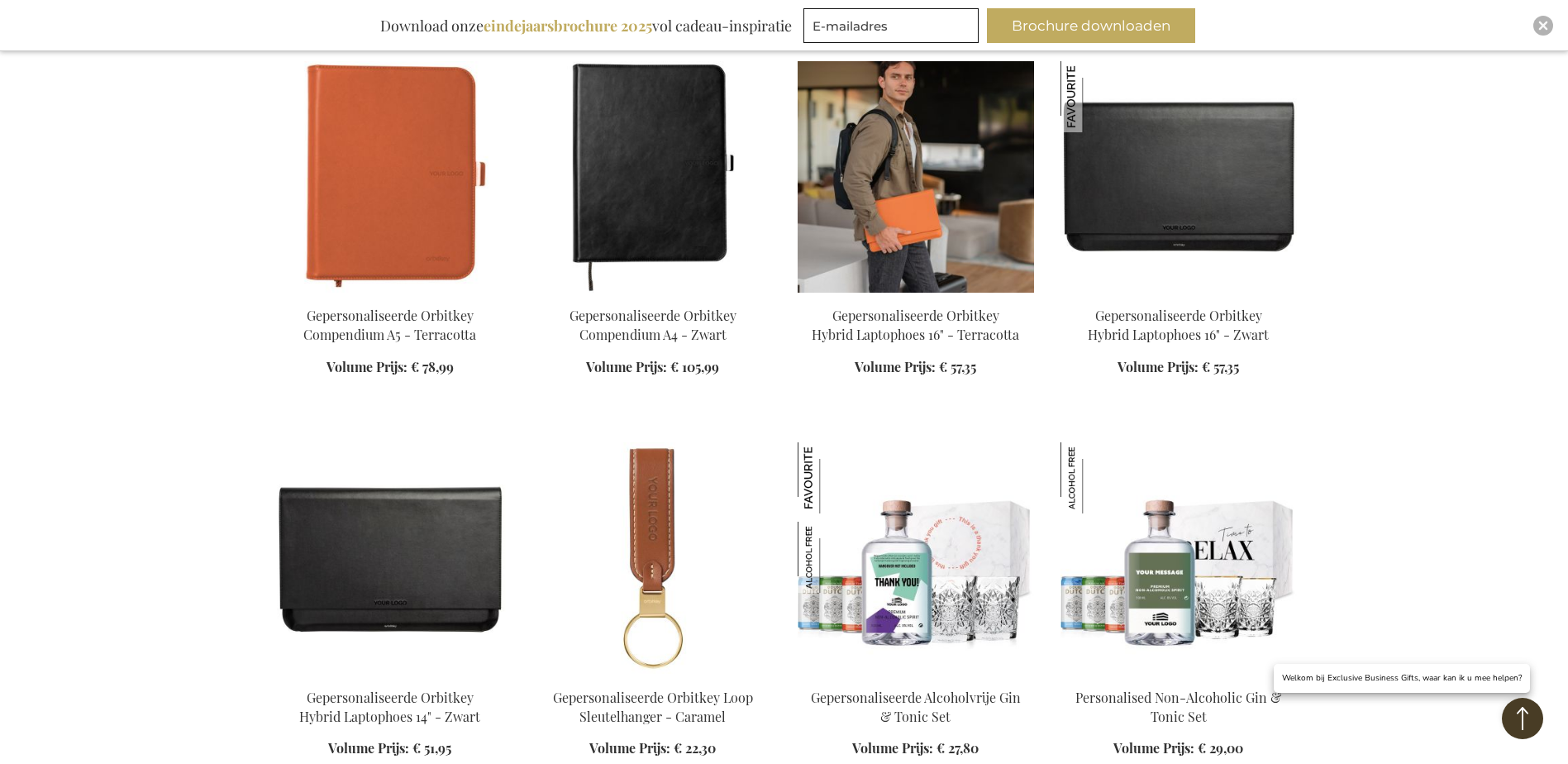
scroll to position [8932, 0]
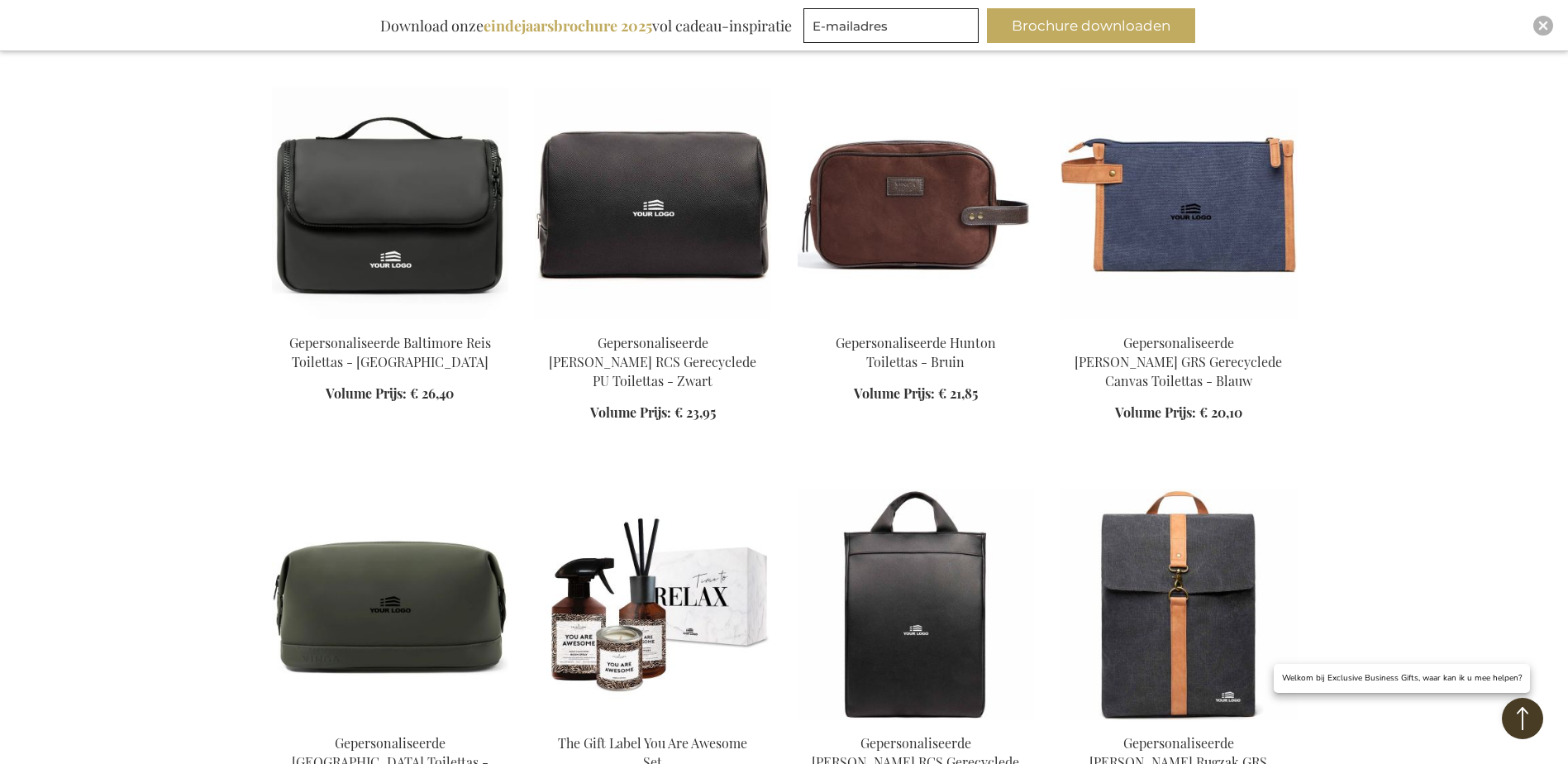
scroll to position [10112, 0]
